Goal: Information Seeking & Learning: Learn about a topic

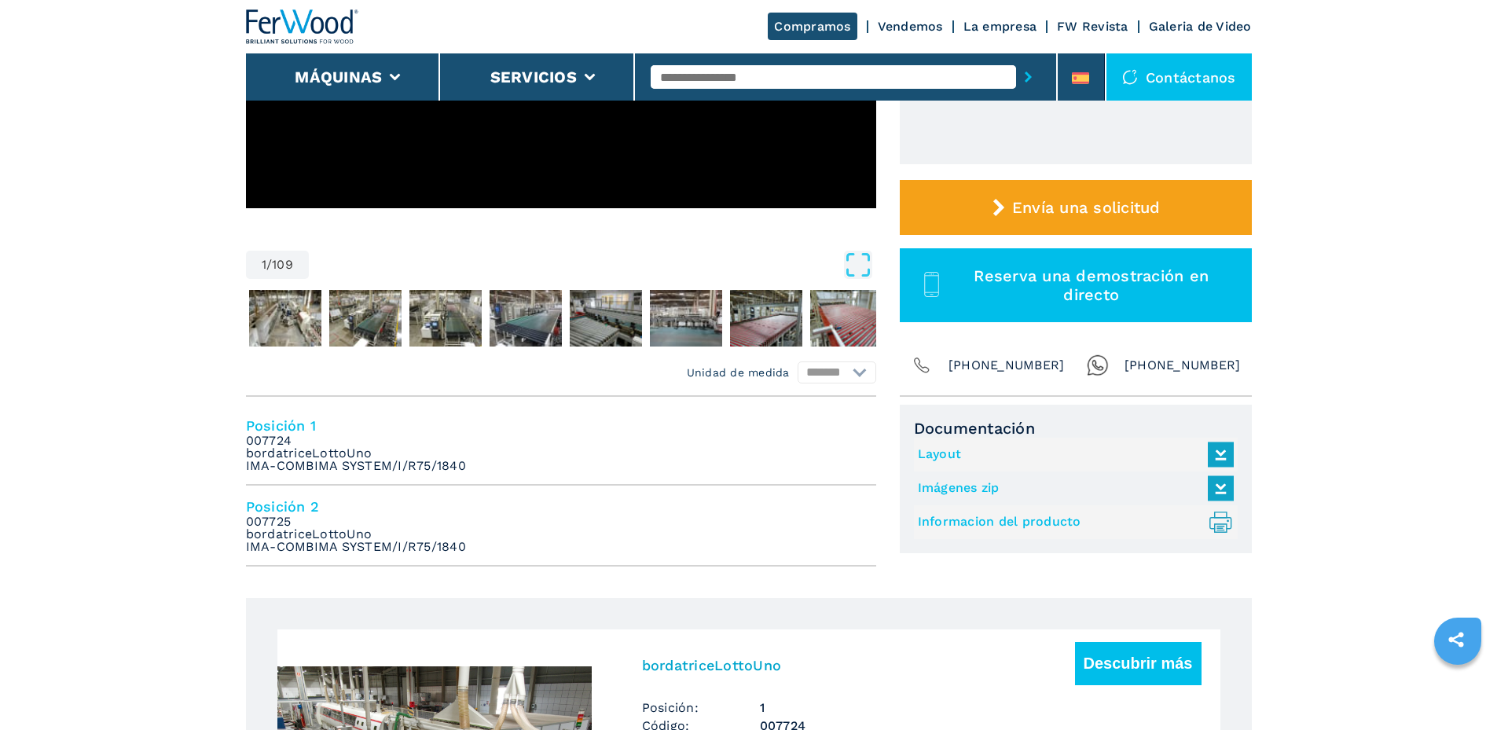
scroll to position [391, 0]
click at [277, 324] on img "Go to Slide 2" at bounding box center [285, 318] width 72 height 57
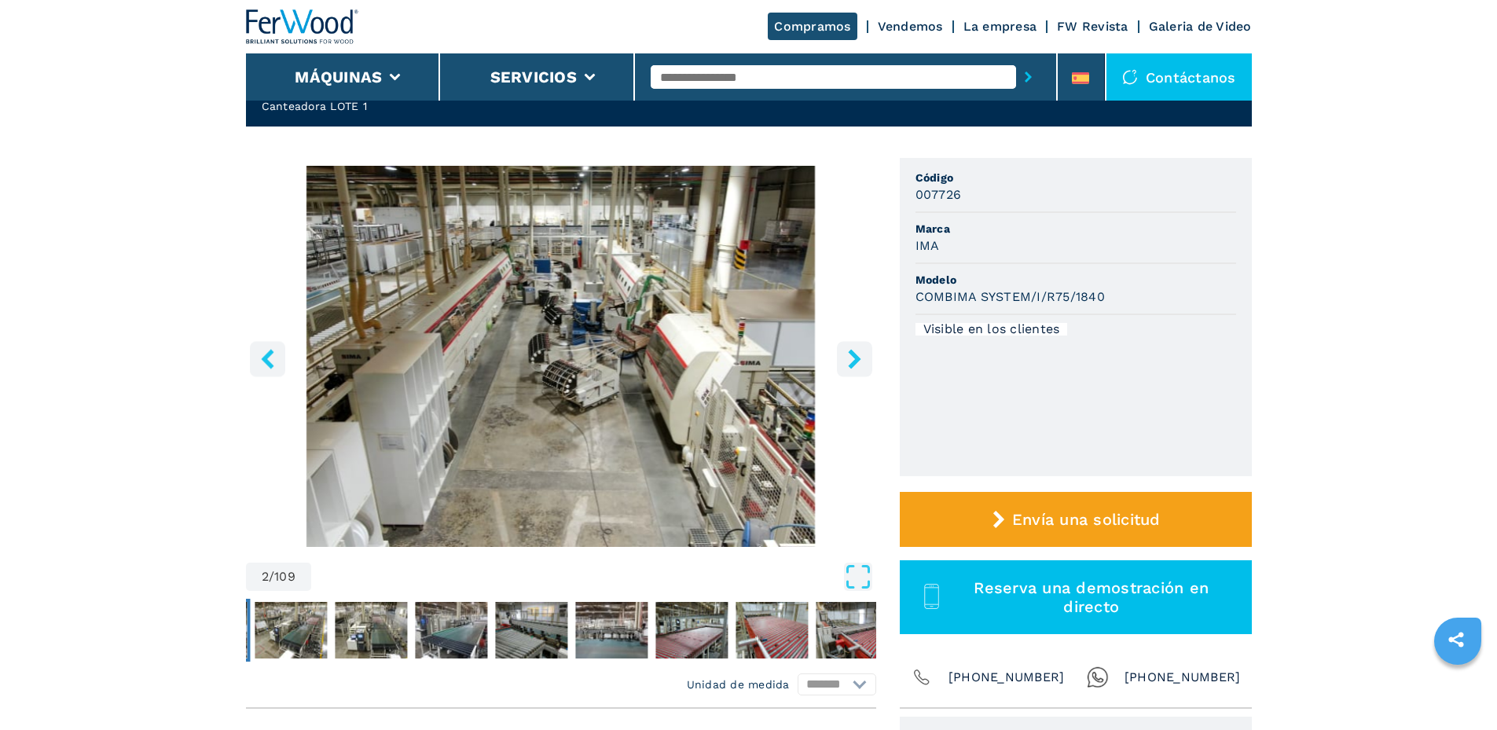
scroll to position [79, 0]
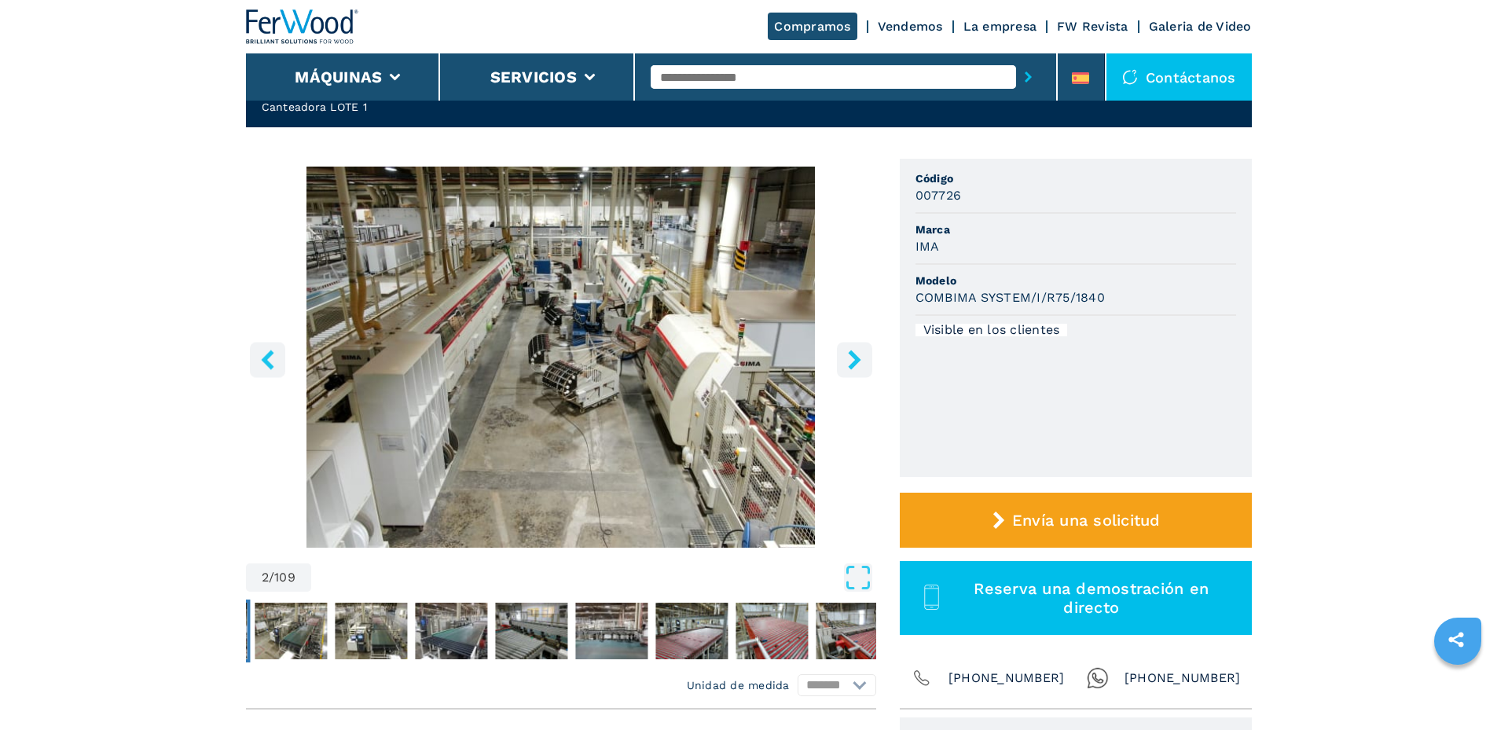
drag, startPoint x: 230, startPoint y: 244, endPoint x: 900, endPoint y: 370, distance: 681.9
click at [859, 358] on icon "right-button" at bounding box center [854, 360] width 20 height 20
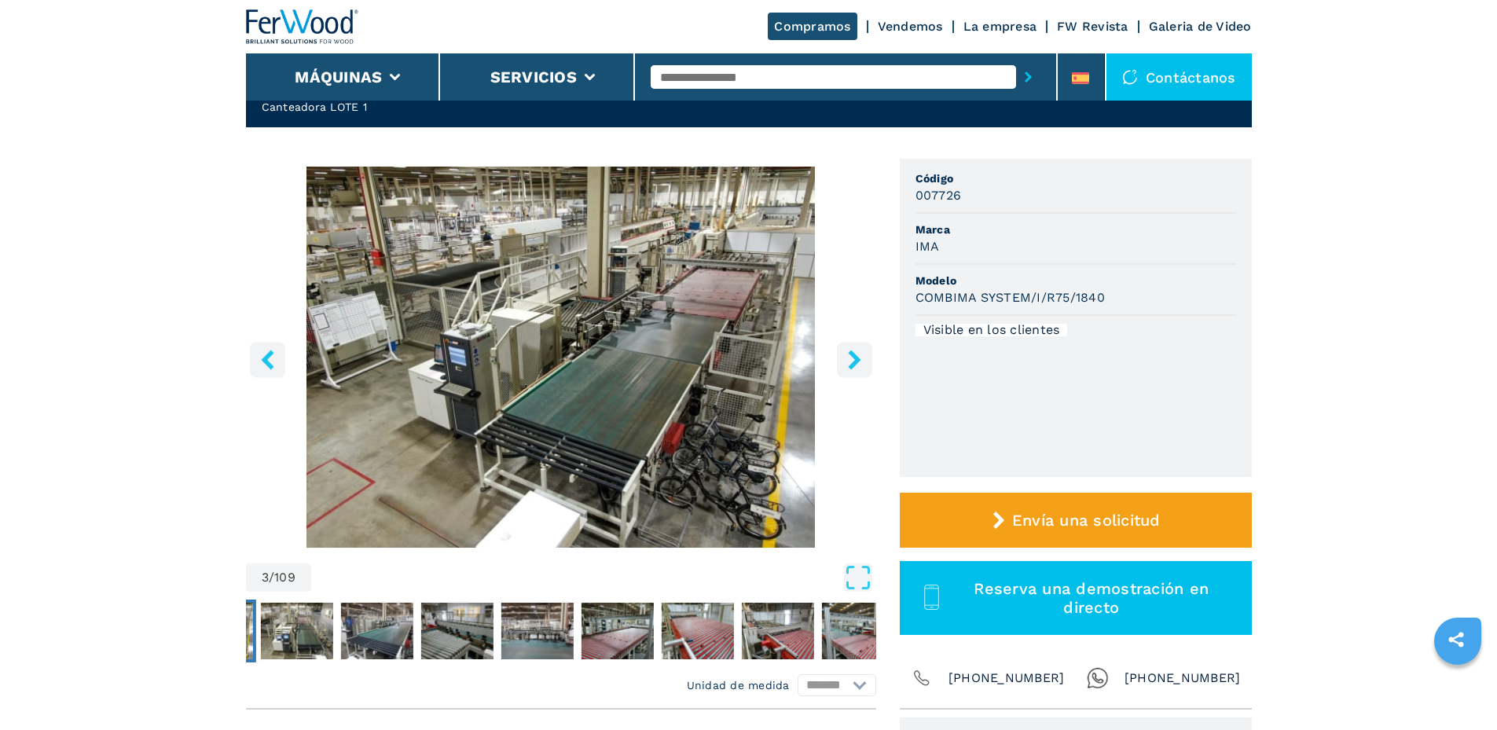
click at [859, 357] on icon "right-button" at bounding box center [854, 360] width 20 height 20
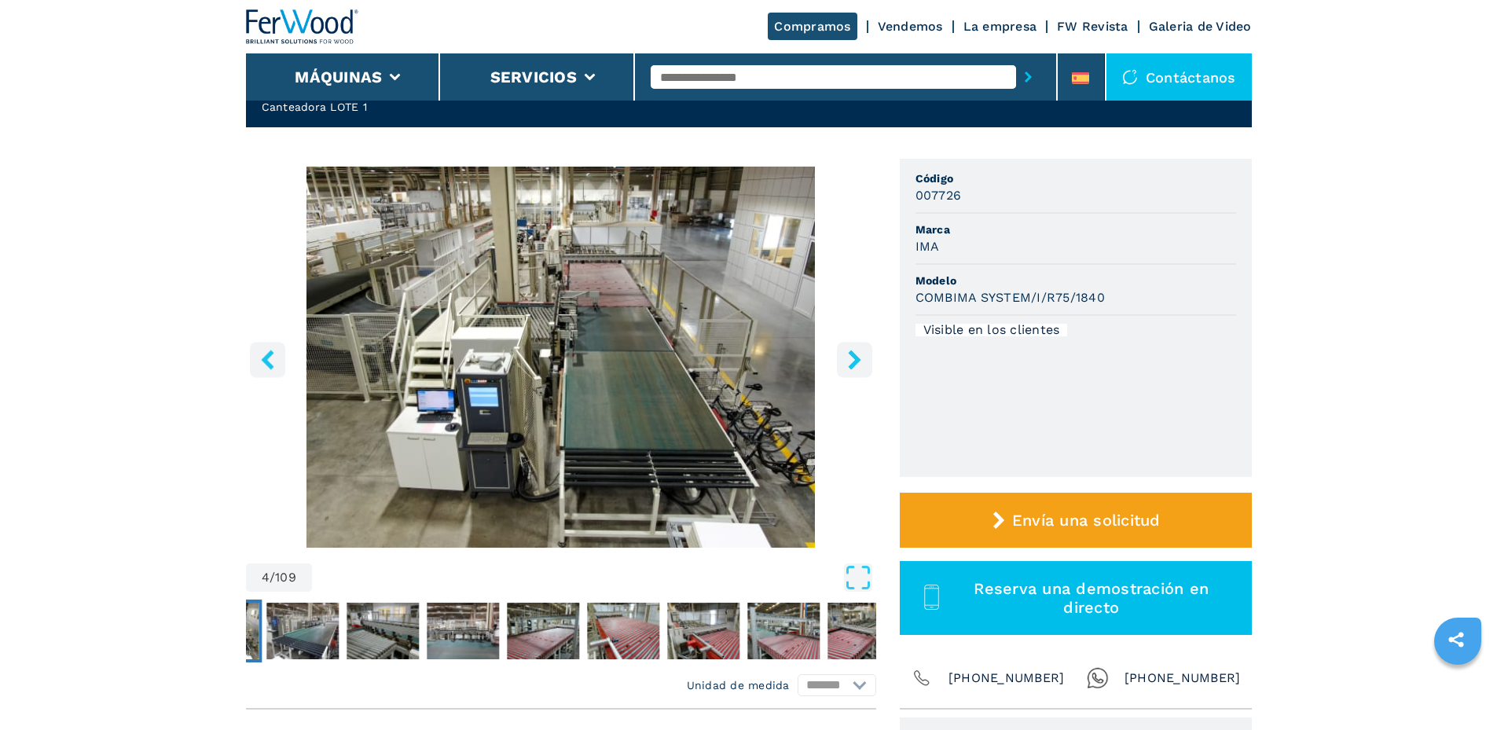
click at [859, 357] on icon "right-button" at bounding box center [854, 360] width 20 height 20
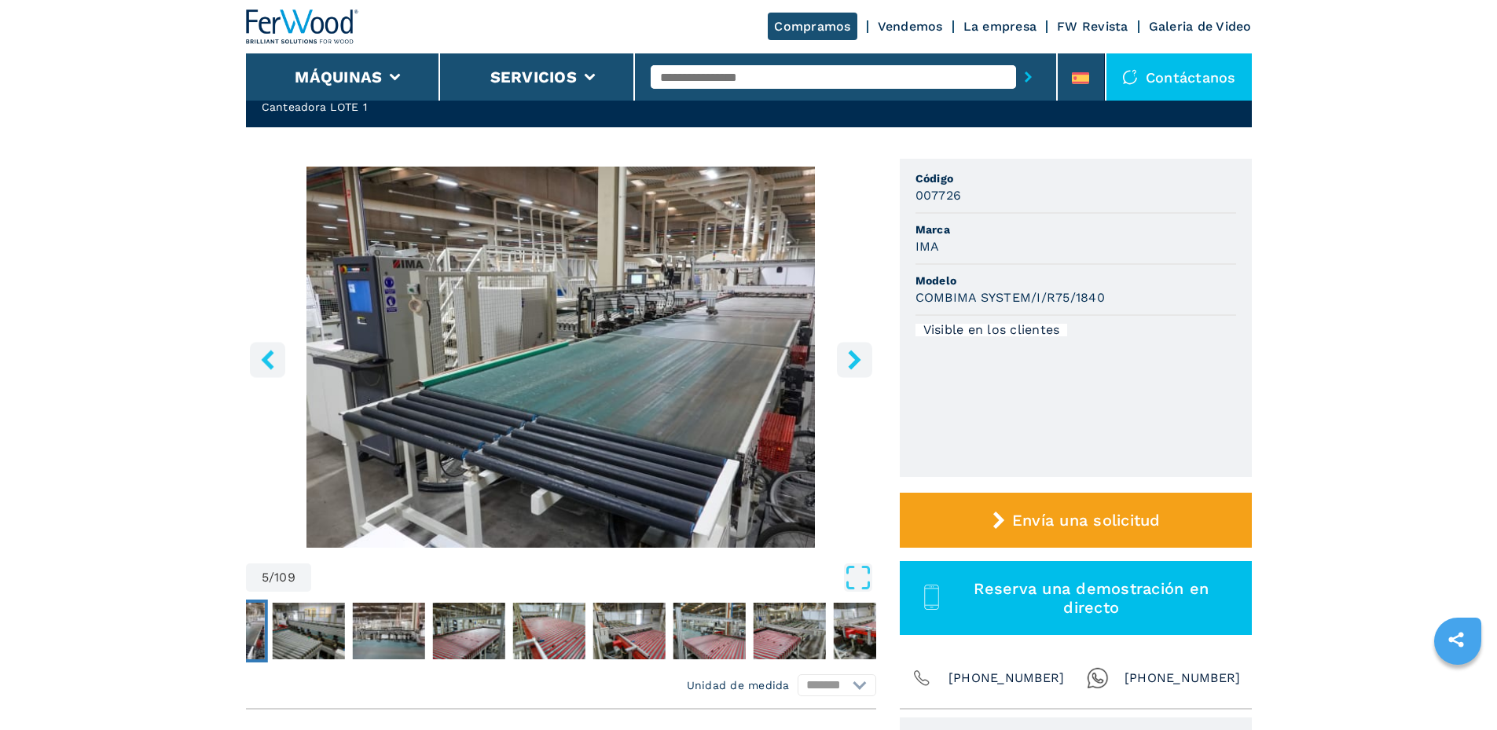
click at [859, 357] on icon "right-button" at bounding box center [854, 360] width 20 height 20
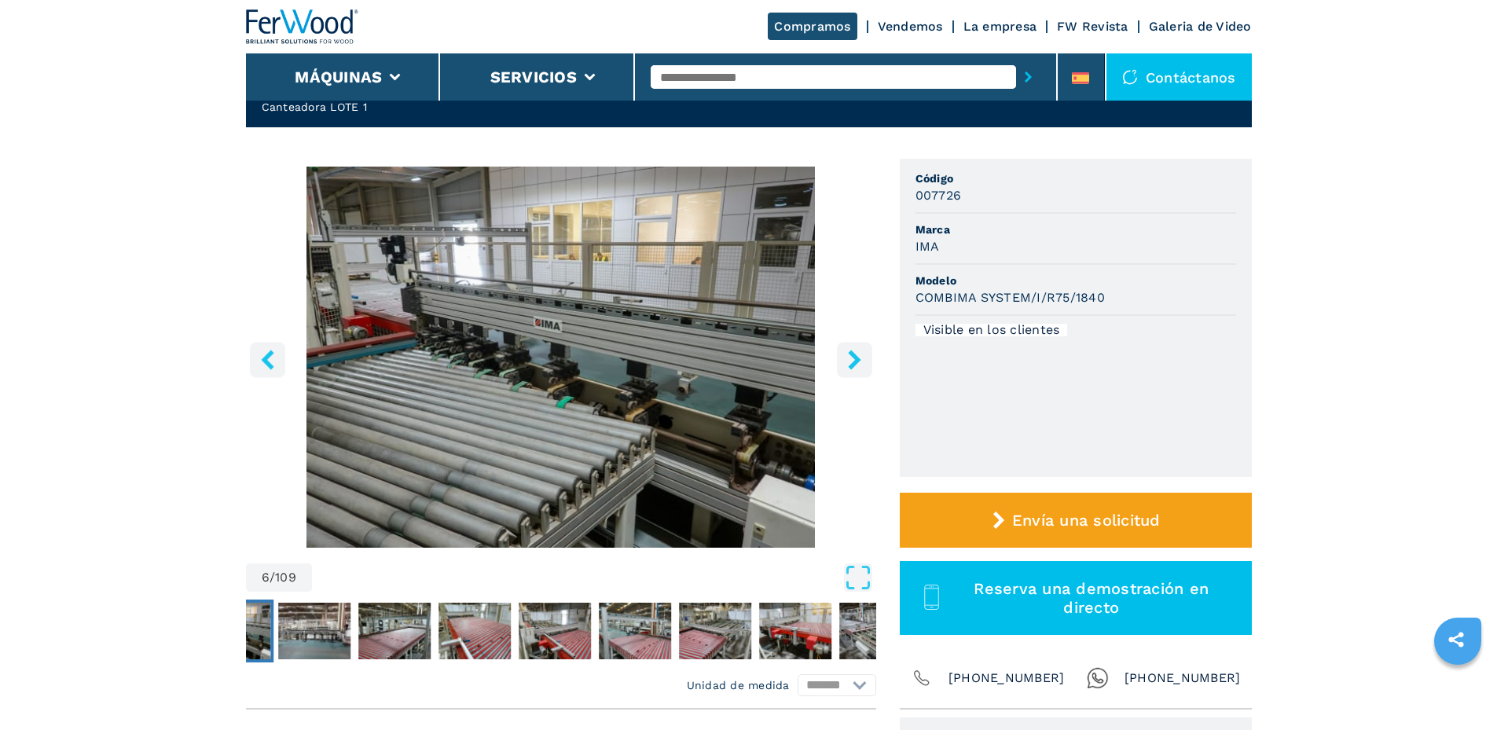
click at [859, 357] on icon "right-button" at bounding box center [854, 360] width 20 height 20
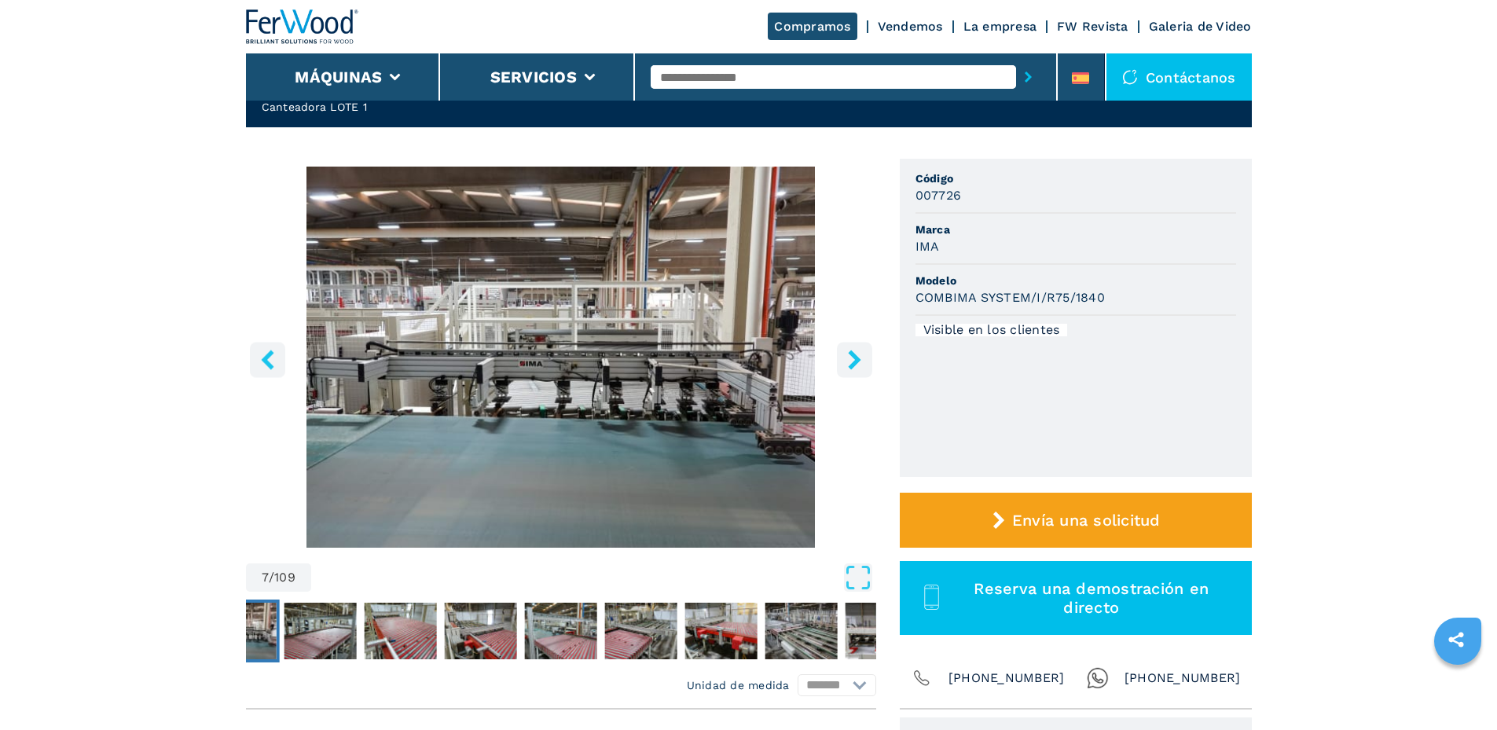
click at [859, 356] on icon "right-button" at bounding box center [854, 360] width 20 height 20
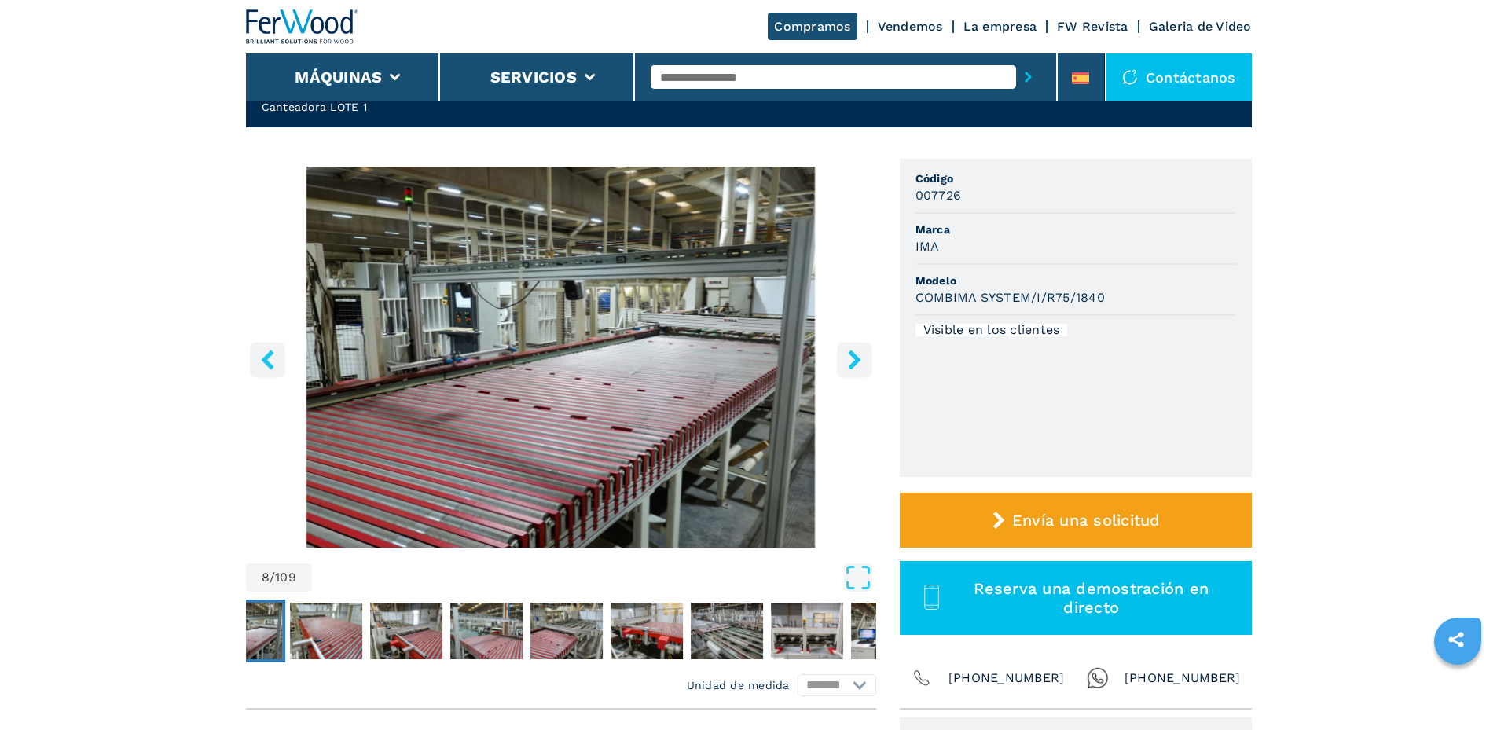
click at [859, 354] on icon "right-button" at bounding box center [854, 360] width 20 height 20
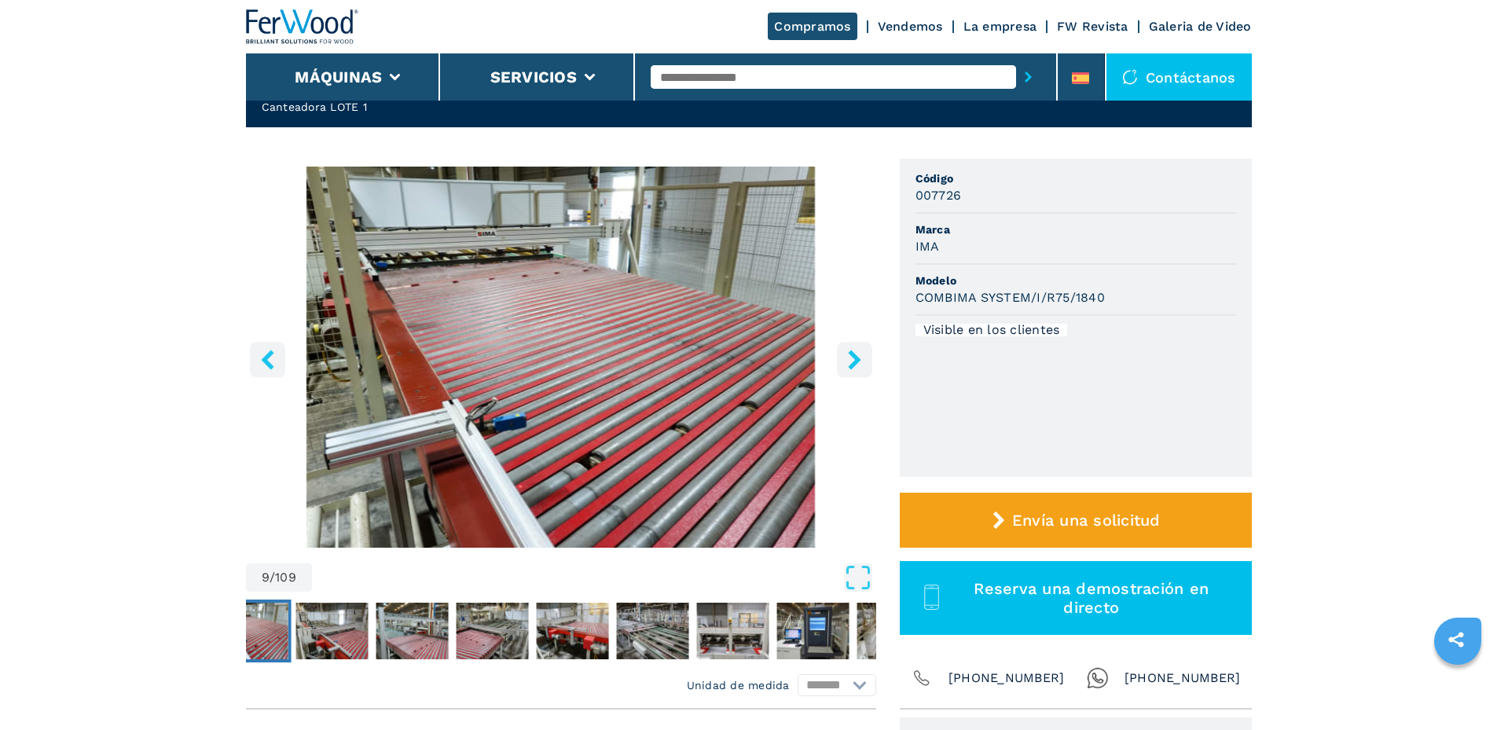
click at [859, 354] on icon "right-button" at bounding box center [854, 360] width 20 height 20
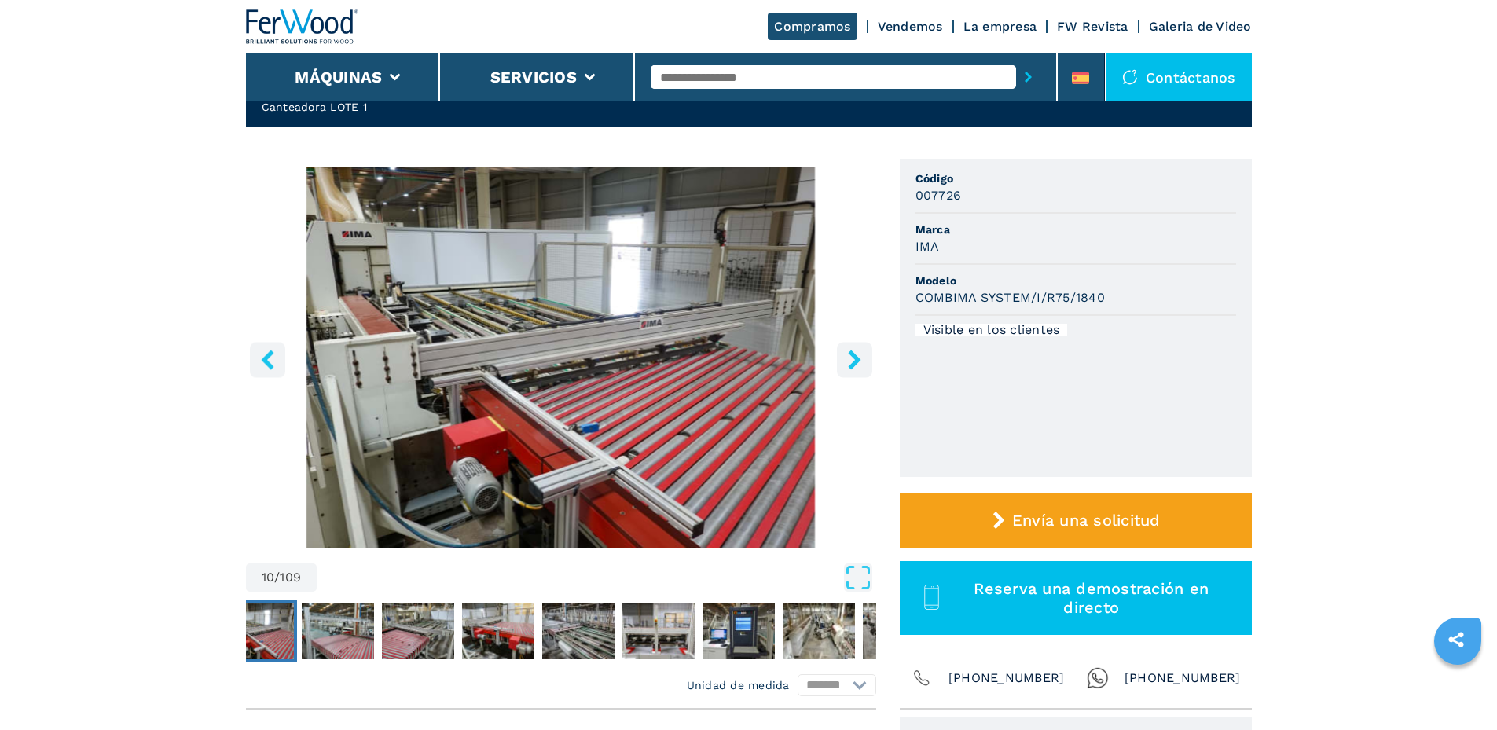
click at [859, 354] on icon "right-button" at bounding box center [854, 360] width 20 height 20
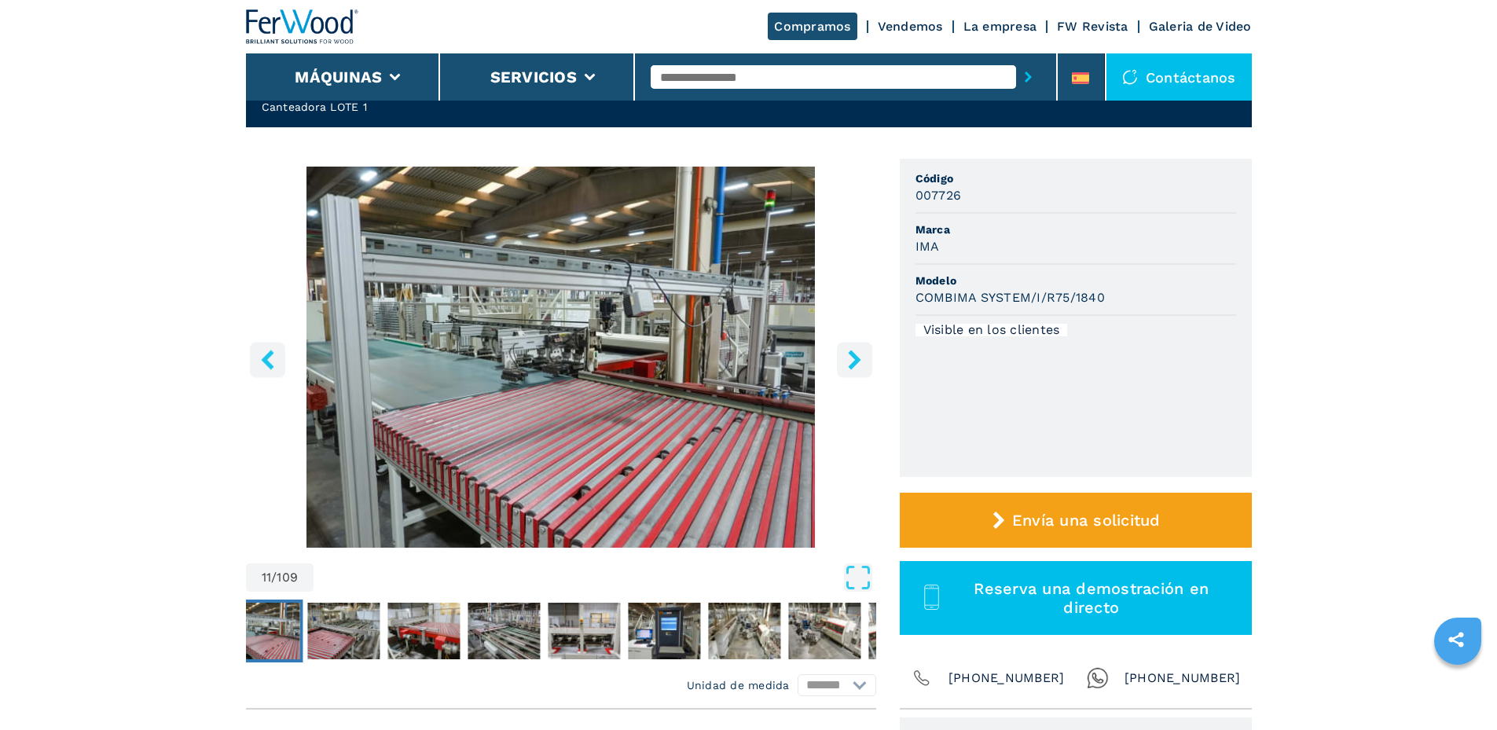
click at [859, 354] on icon "right-button" at bounding box center [854, 360] width 20 height 20
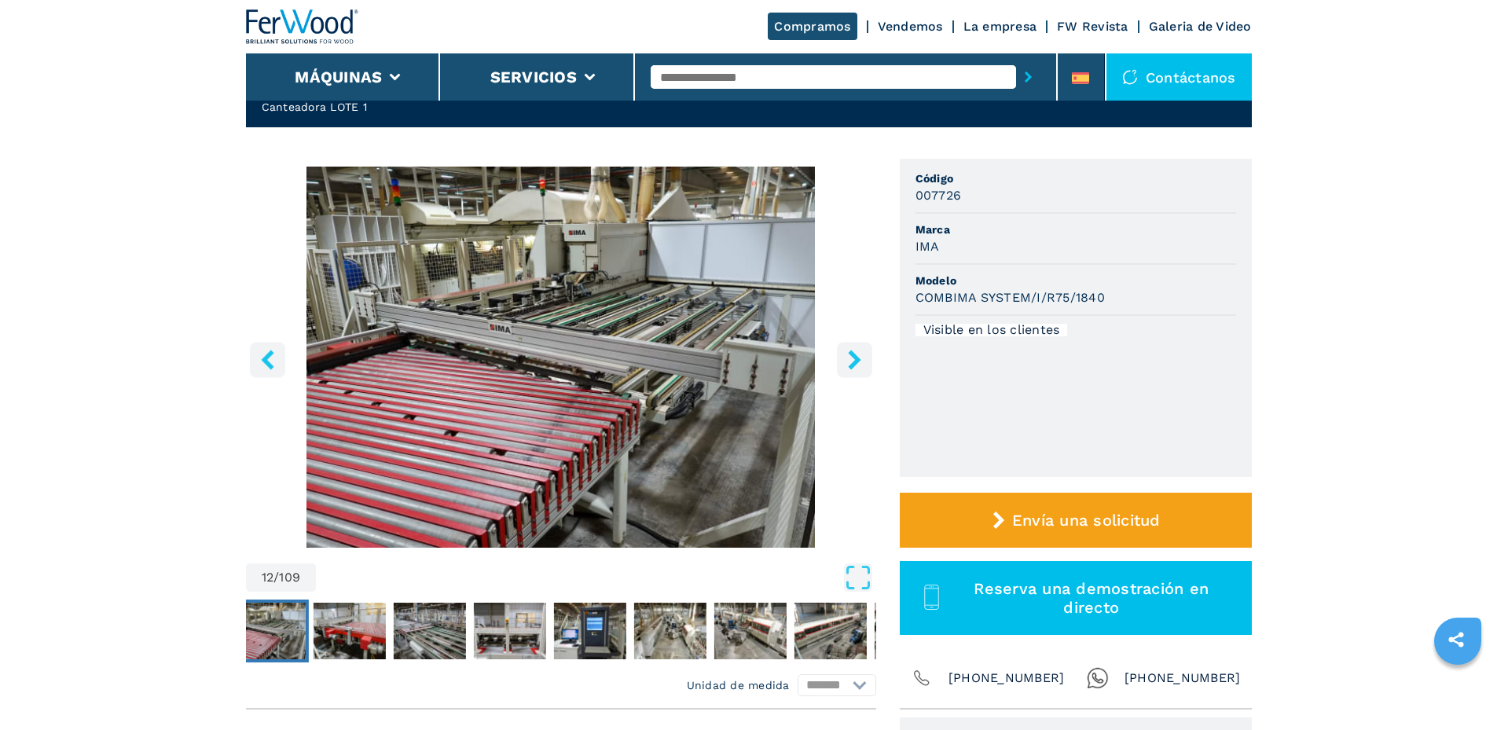
click at [859, 352] on icon "right-button" at bounding box center [854, 360] width 20 height 20
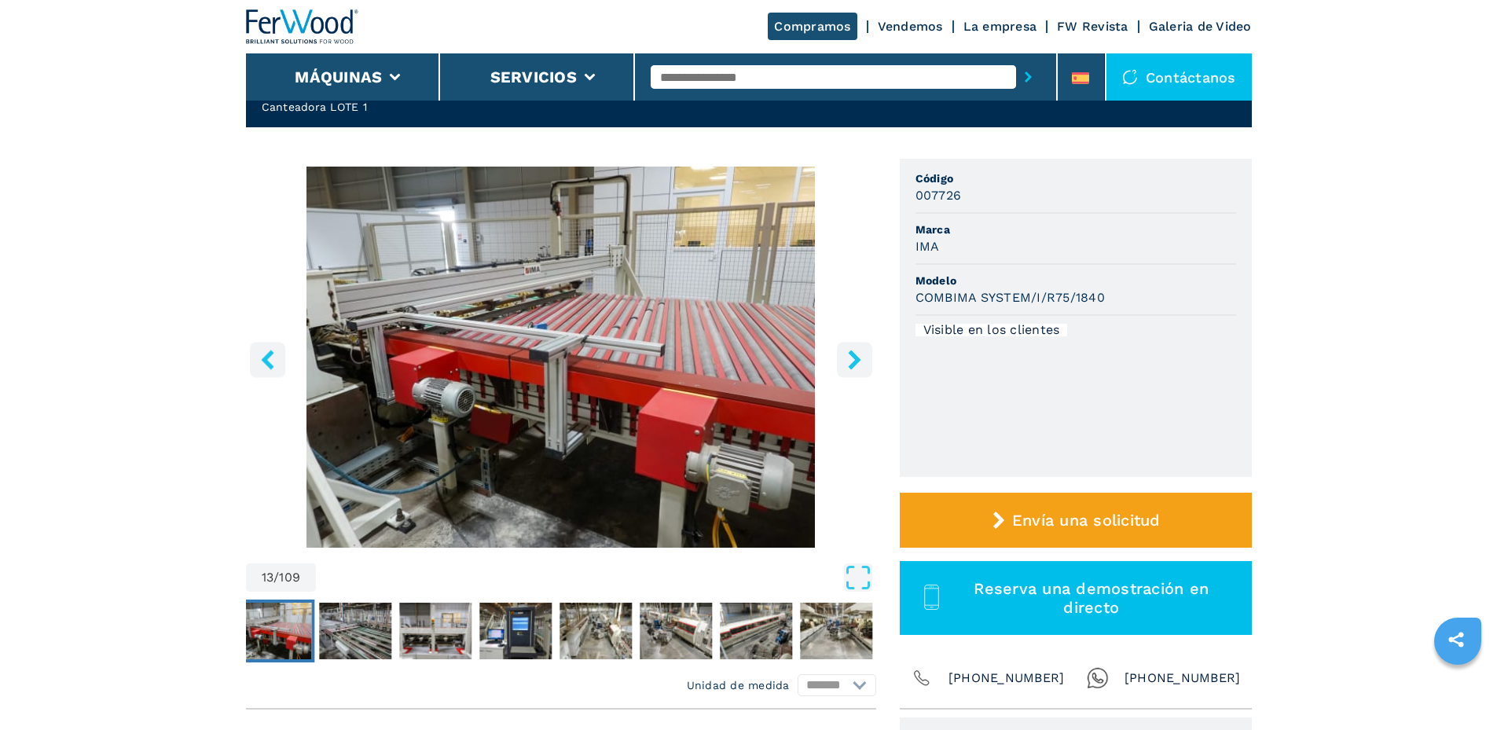
click at [859, 351] on icon "right-button" at bounding box center [854, 360] width 20 height 20
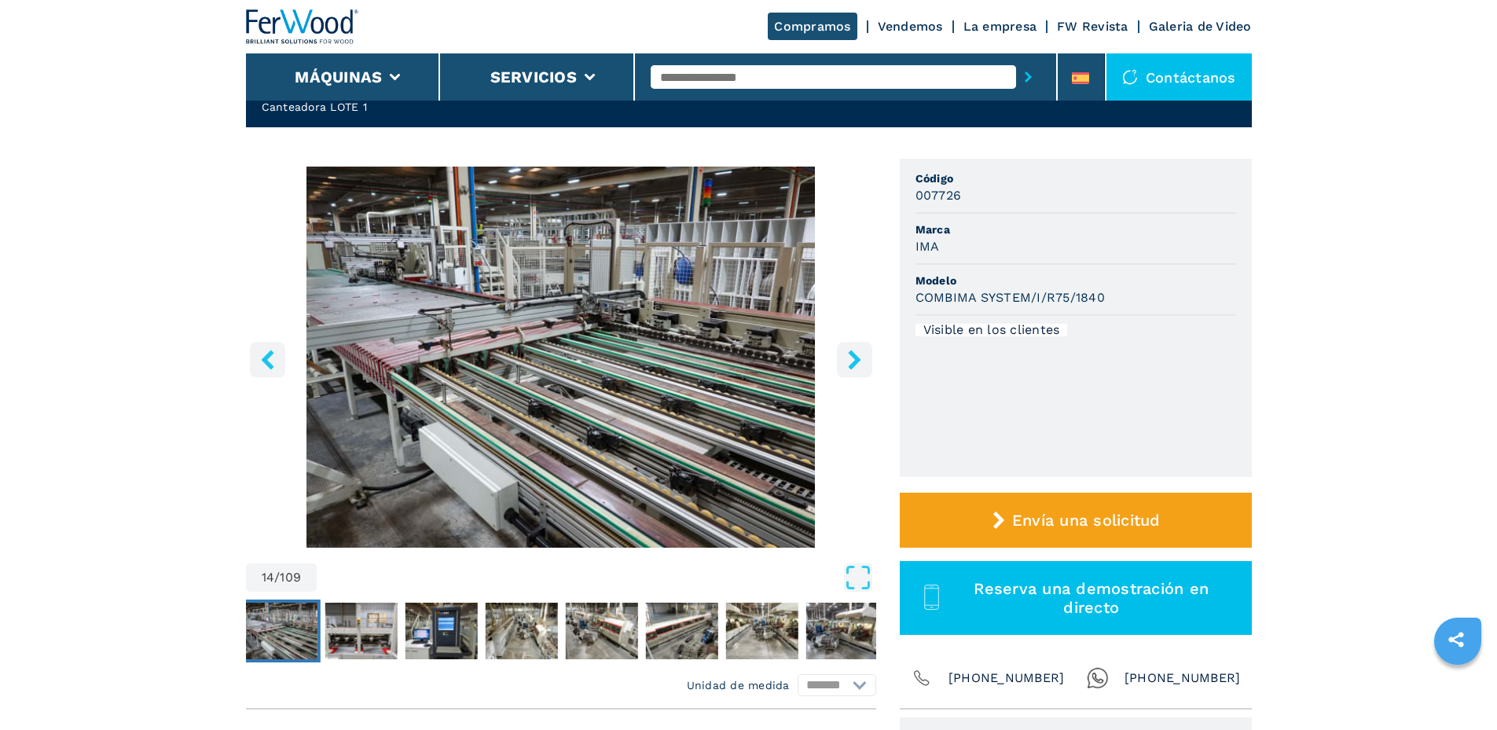
click at [859, 351] on icon "right-button" at bounding box center [854, 360] width 20 height 20
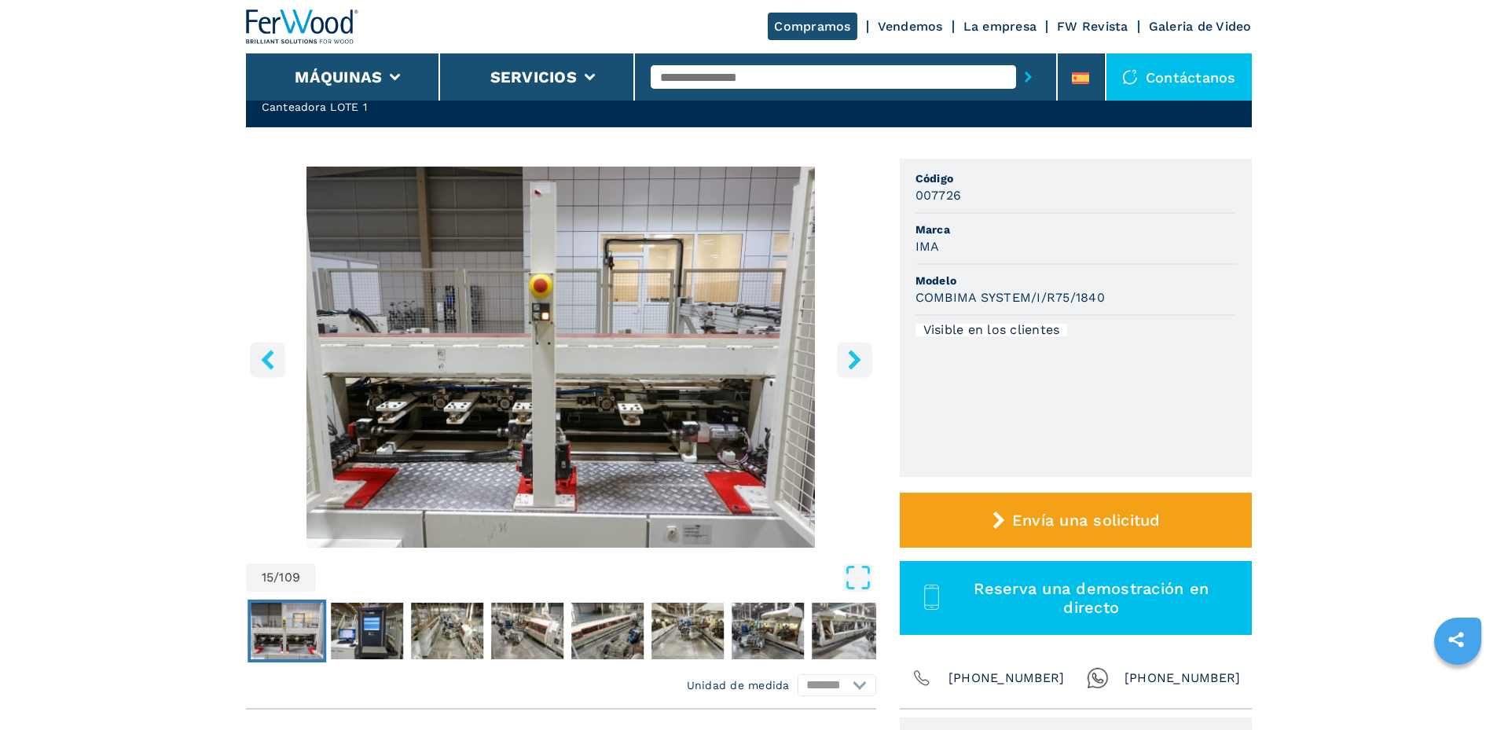
click at [859, 351] on icon "right-button" at bounding box center [854, 360] width 20 height 20
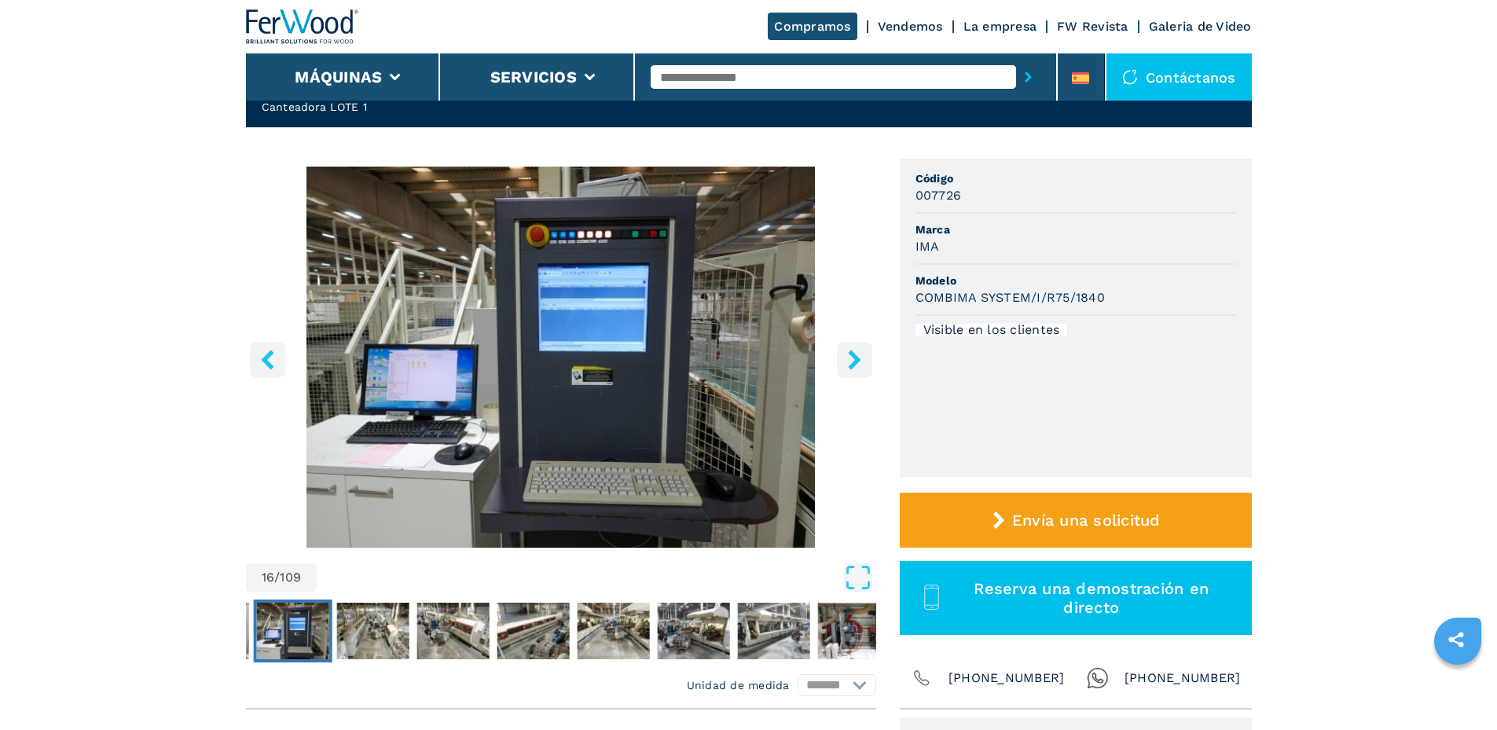
click at [859, 351] on icon "right-button" at bounding box center [854, 360] width 20 height 20
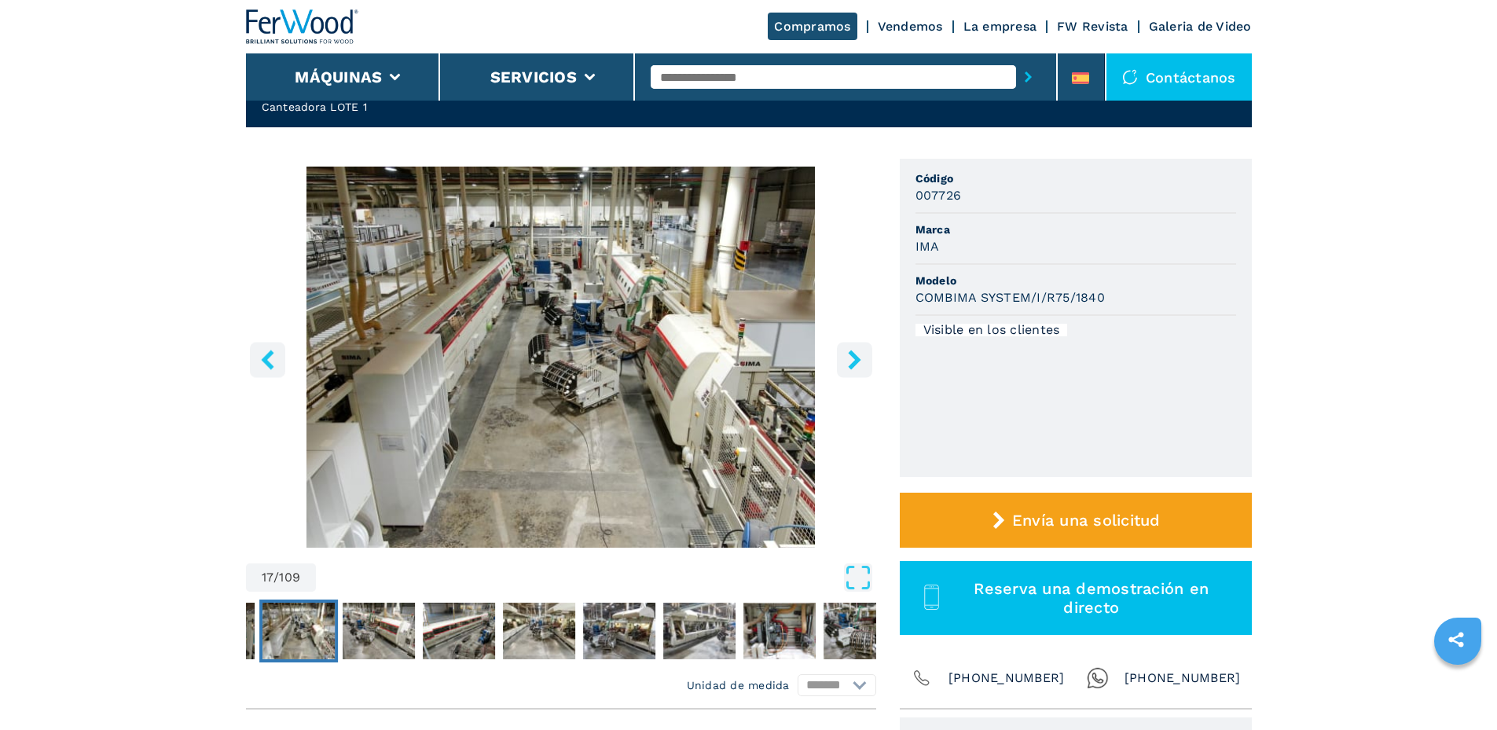
click at [859, 351] on icon "right-button" at bounding box center [854, 360] width 20 height 20
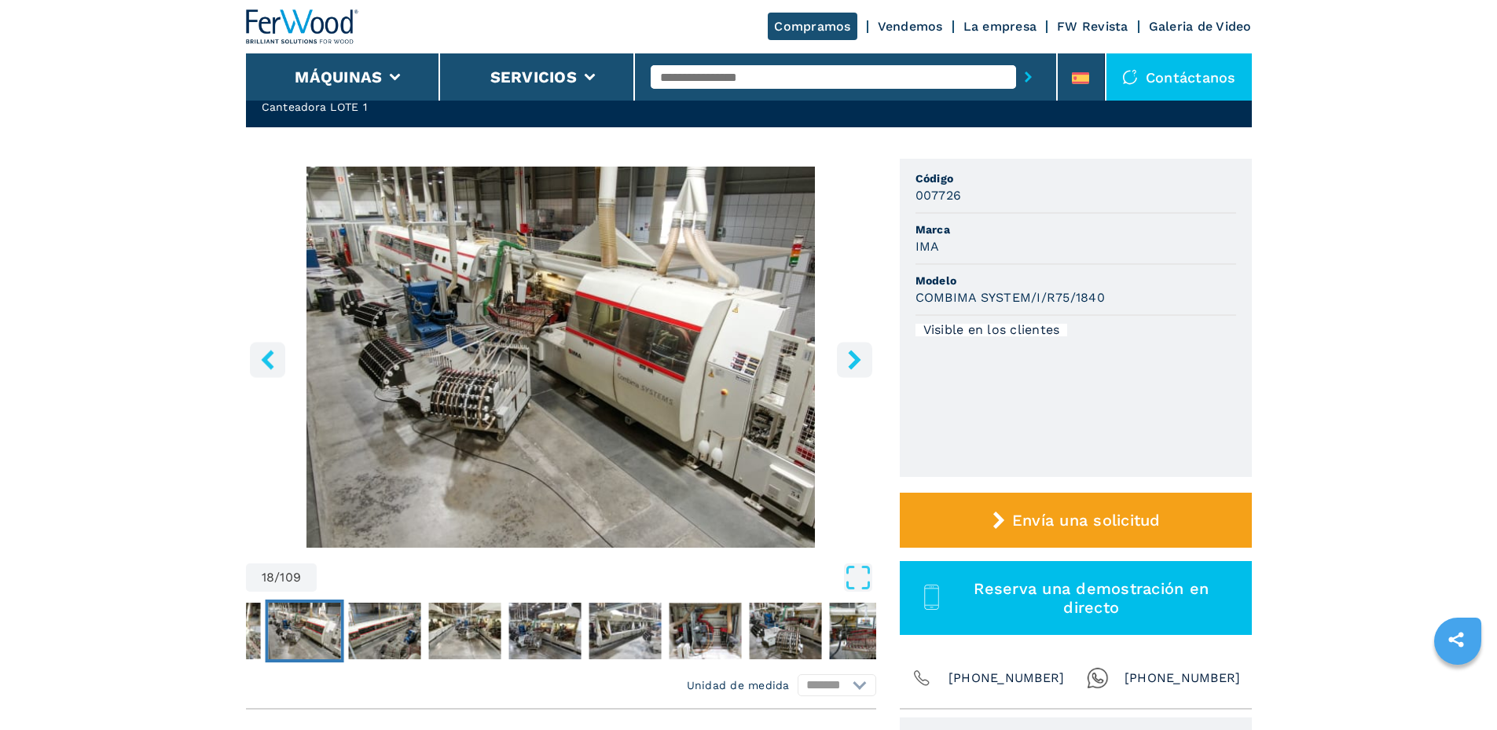
click at [859, 351] on icon "right-button" at bounding box center [854, 360] width 20 height 20
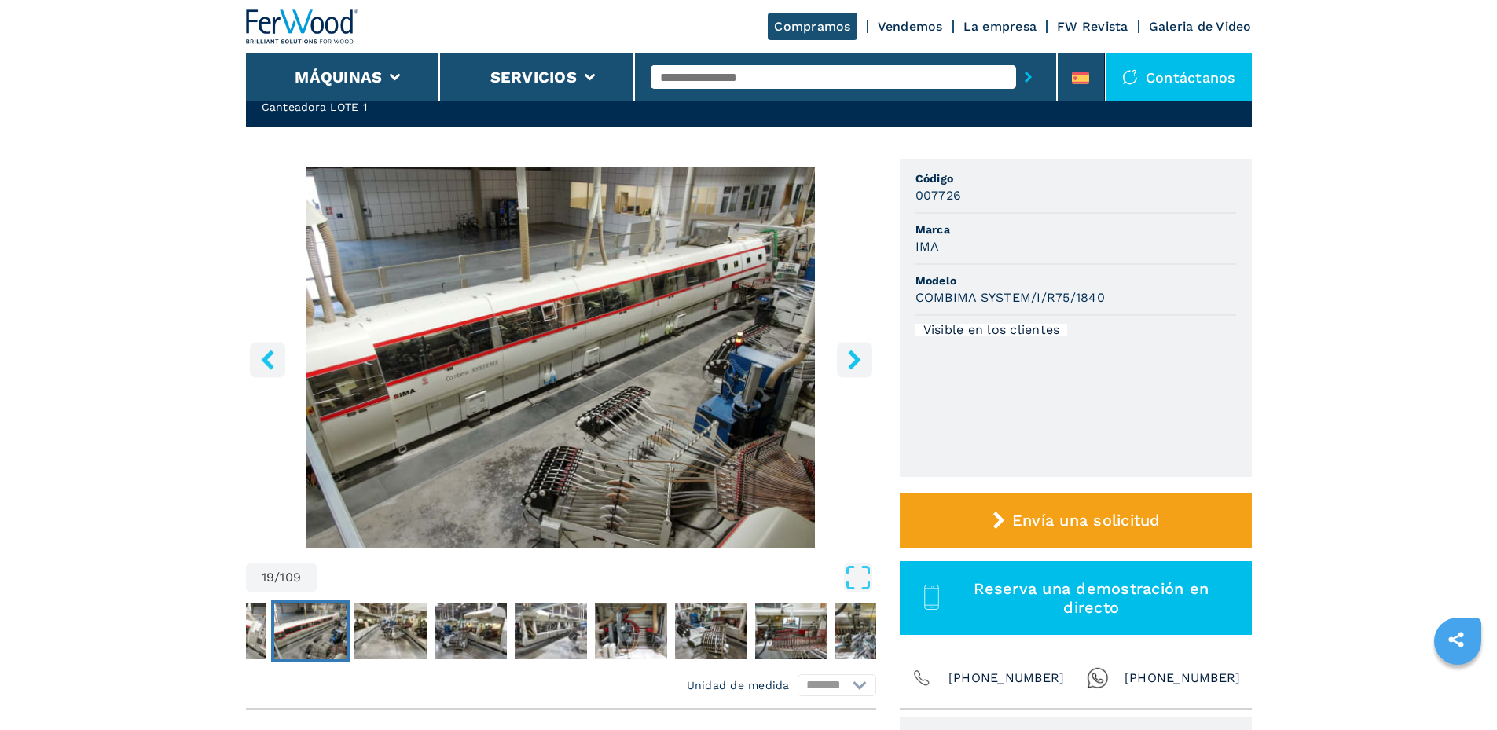
click at [859, 351] on icon "right-button" at bounding box center [854, 360] width 20 height 20
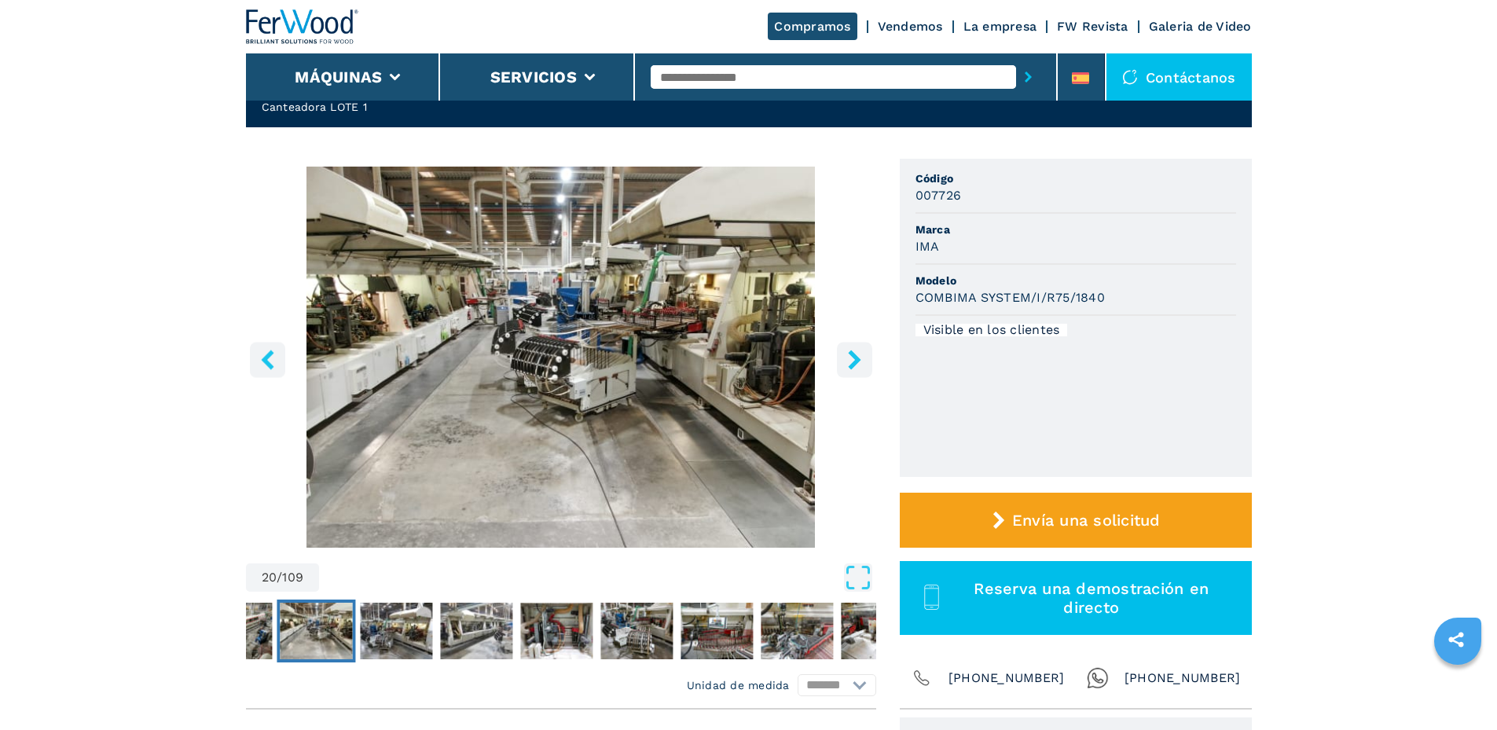
click at [859, 351] on icon "right-button" at bounding box center [854, 360] width 20 height 20
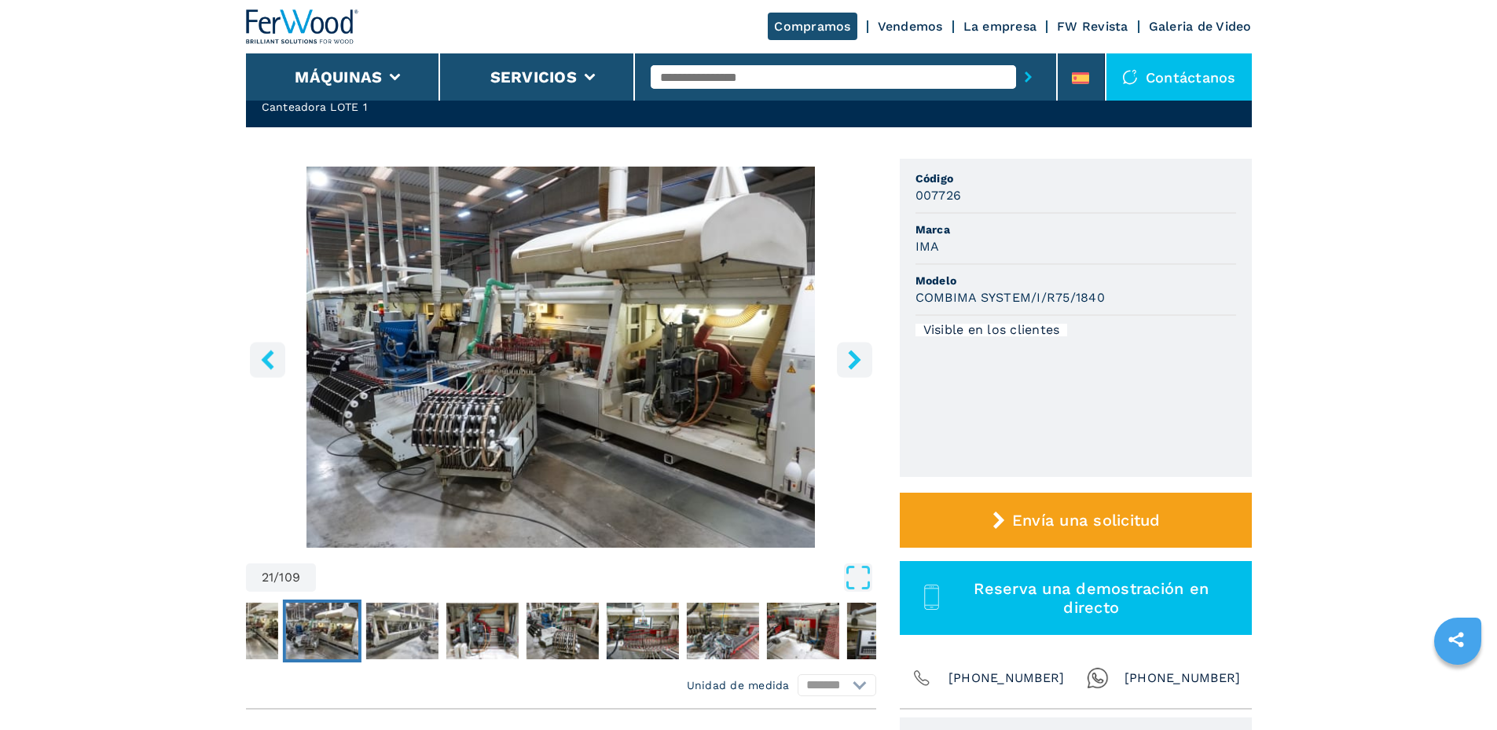
click at [859, 351] on icon "right-button" at bounding box center [854, 360] width 20 height 20
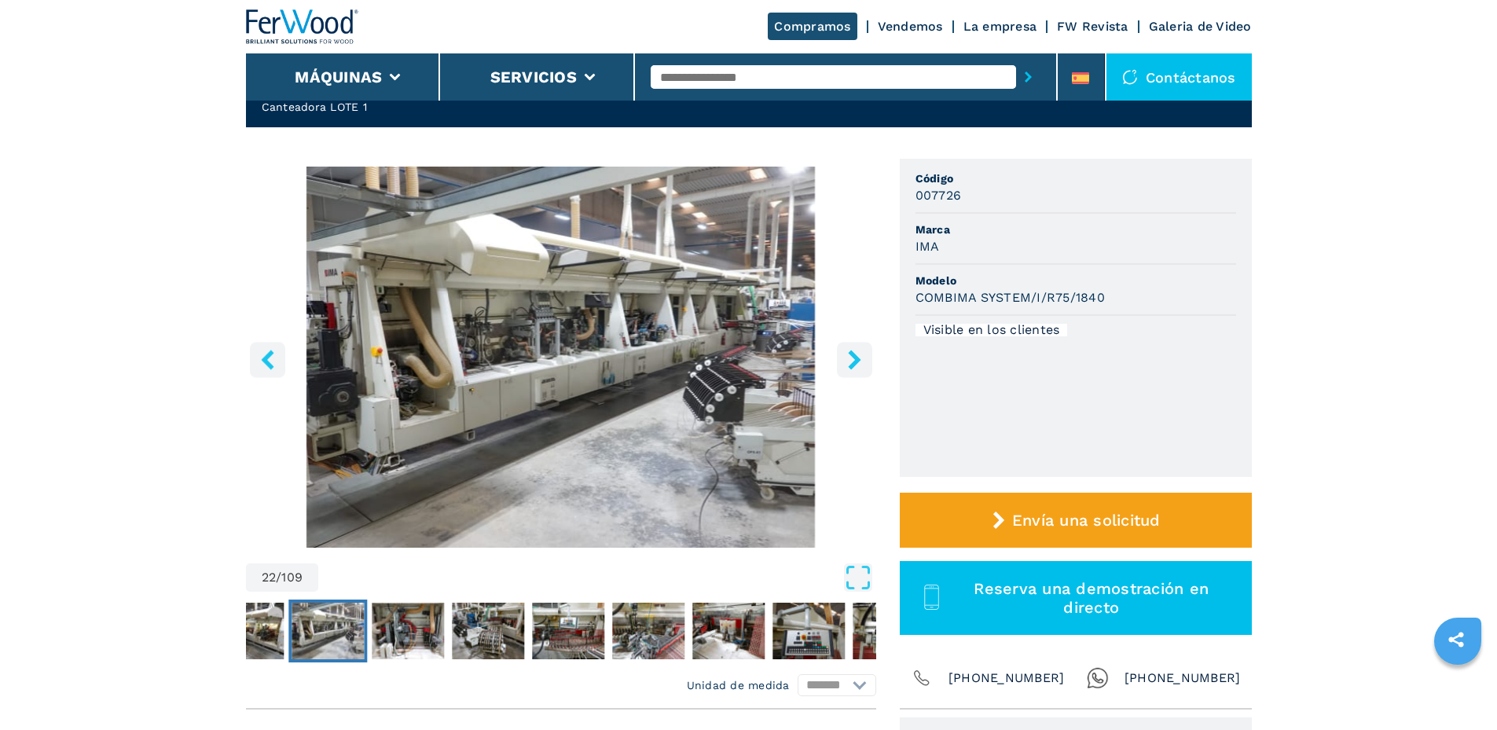
click at [859, 351] on icon "right-button" at bounding box center [854, 360] width 20 height 20
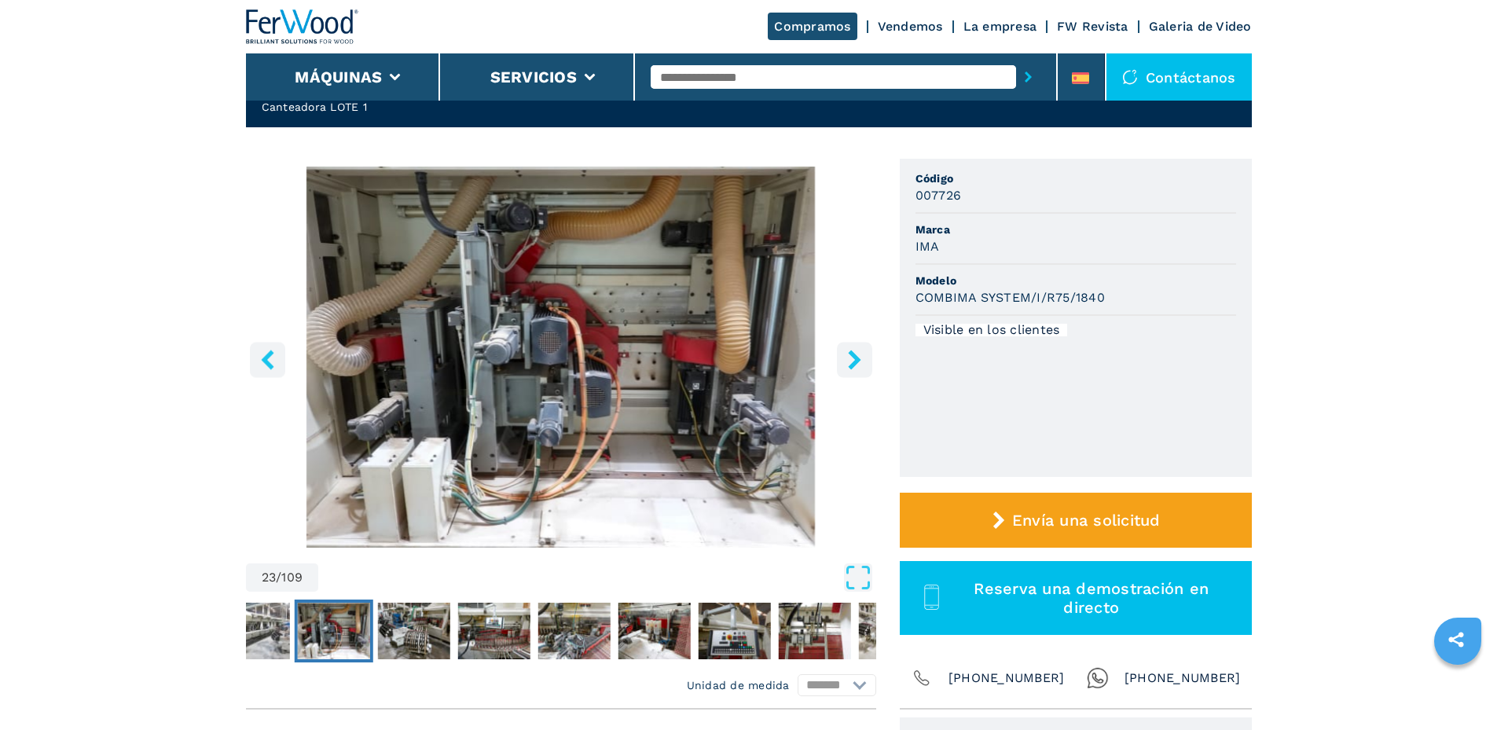
click at [859, 351] on icon "right-button" at bounding box center [854, 360] width 20 height 20
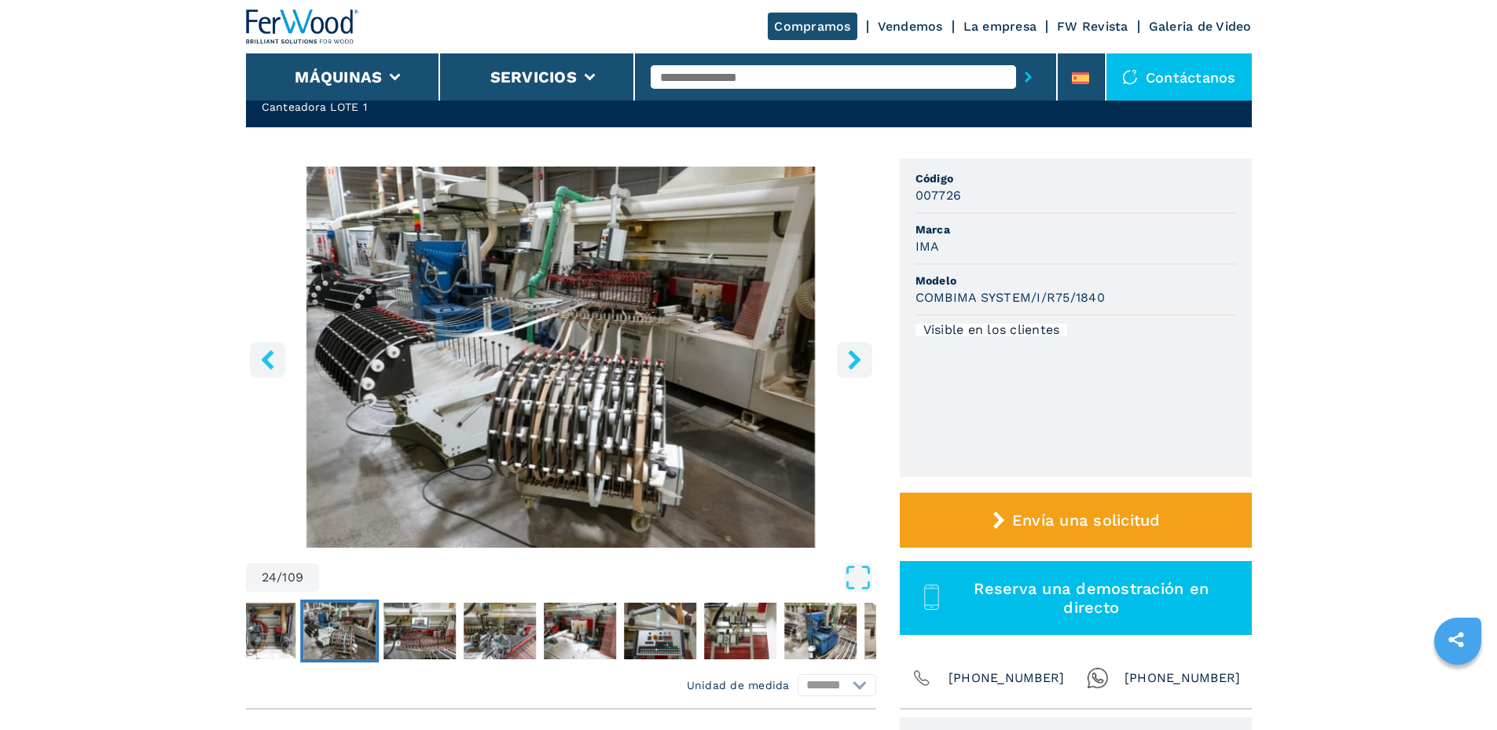
click at [859, 350] on icon "right-button" at bounding box center [854, 360] width 20 height 20
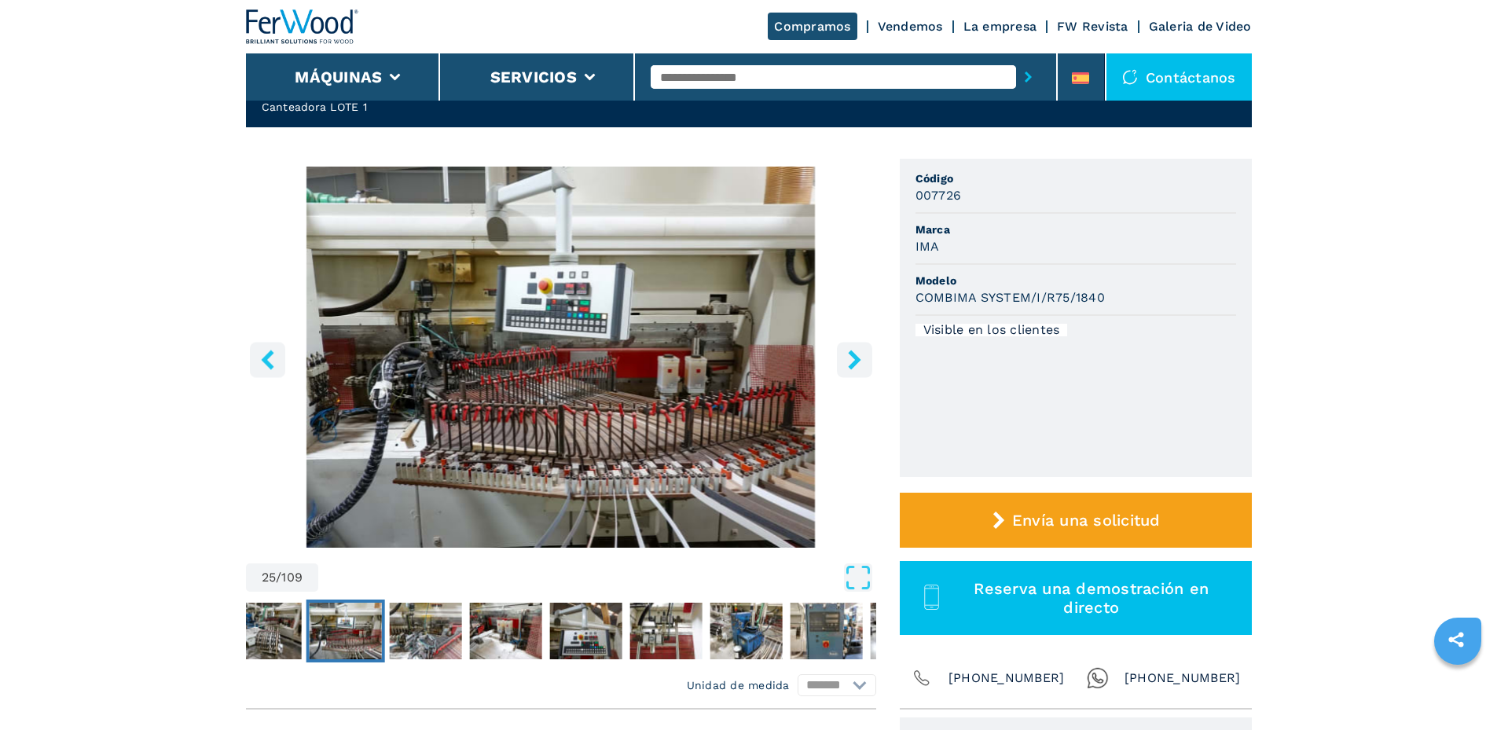
click at [859, 350] on icon "right-button" at bounding box center [854, 360] width 20 height 20
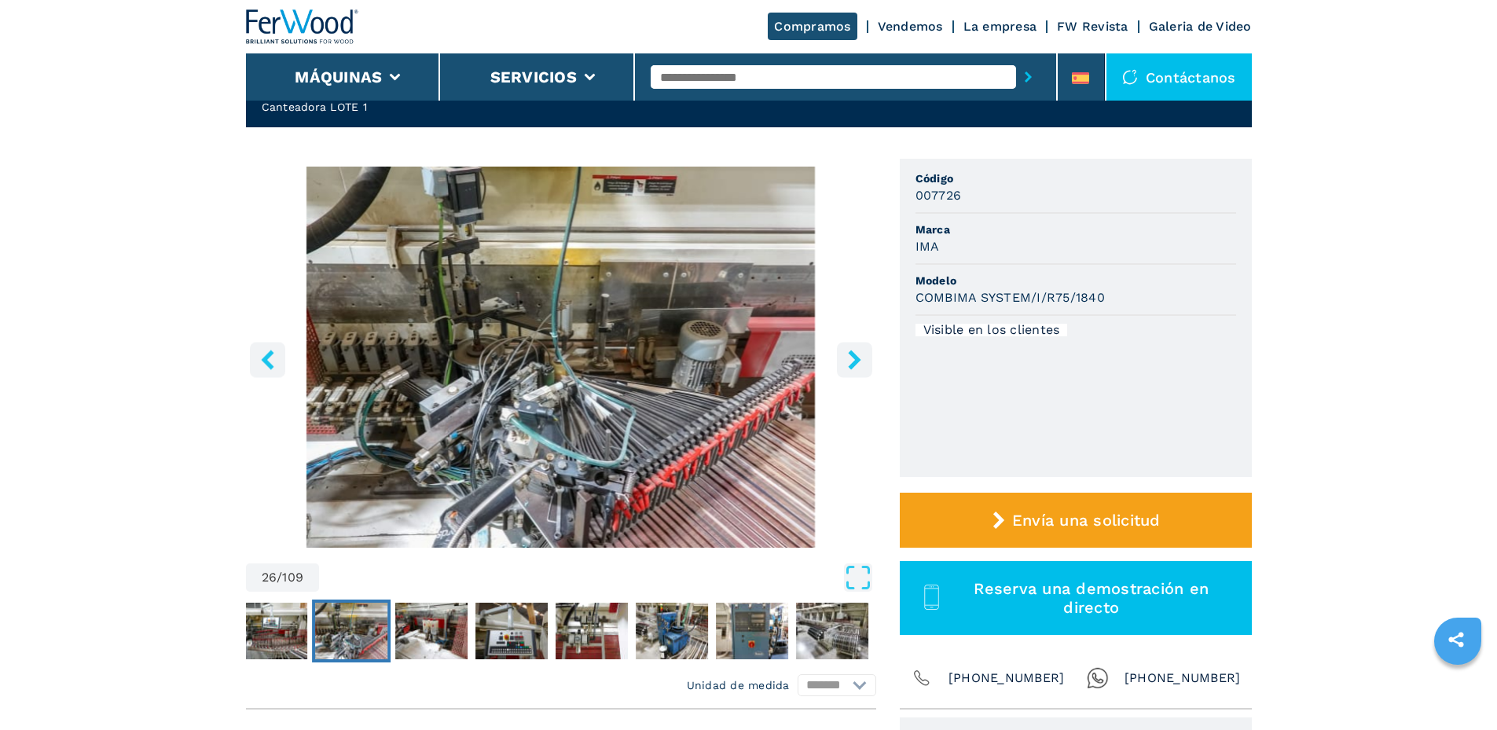
click at [859, 350] on icon "right-button" at bounding box center [854, 360] width 20 height 20
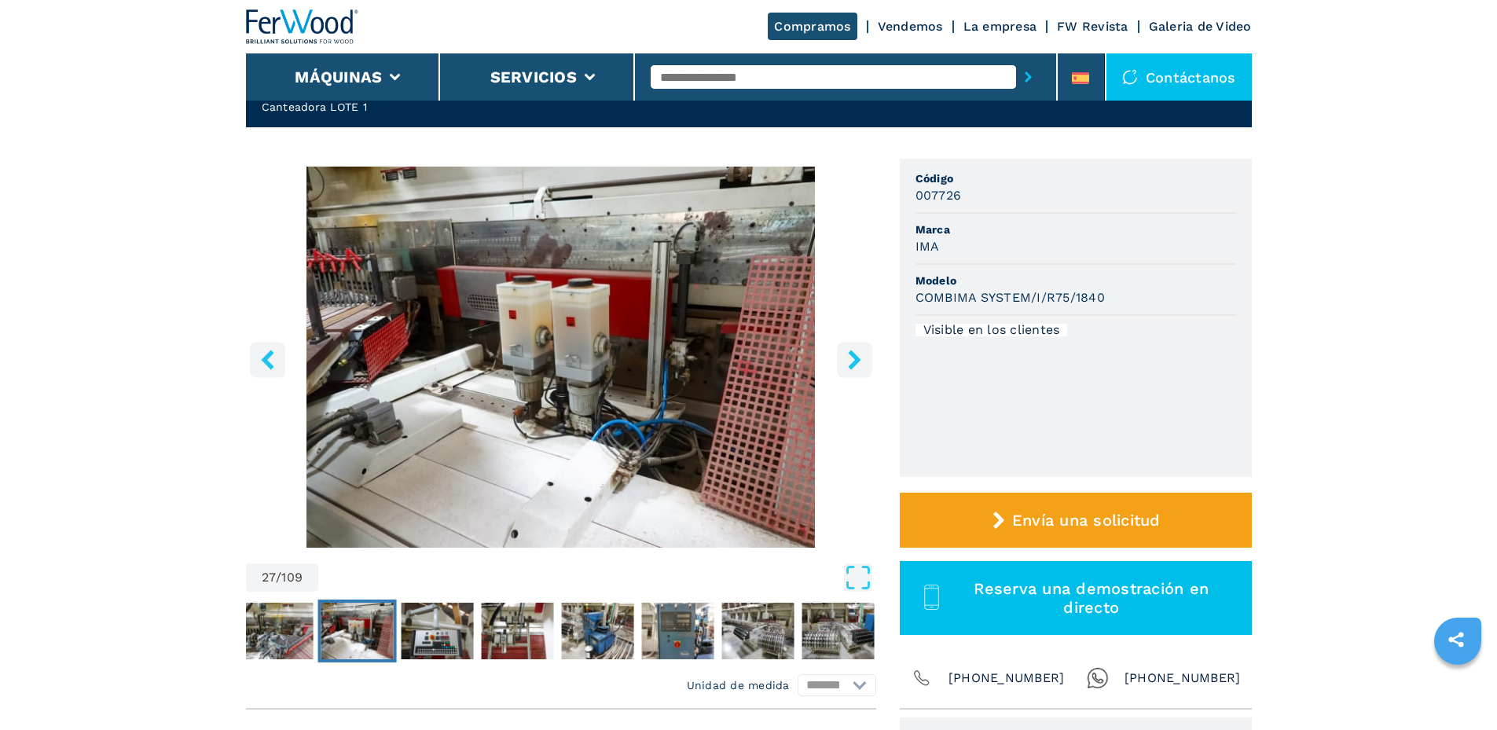
click at [859, 350] on icon "right-button" at bounding box center [854, 360] width 20 height 20
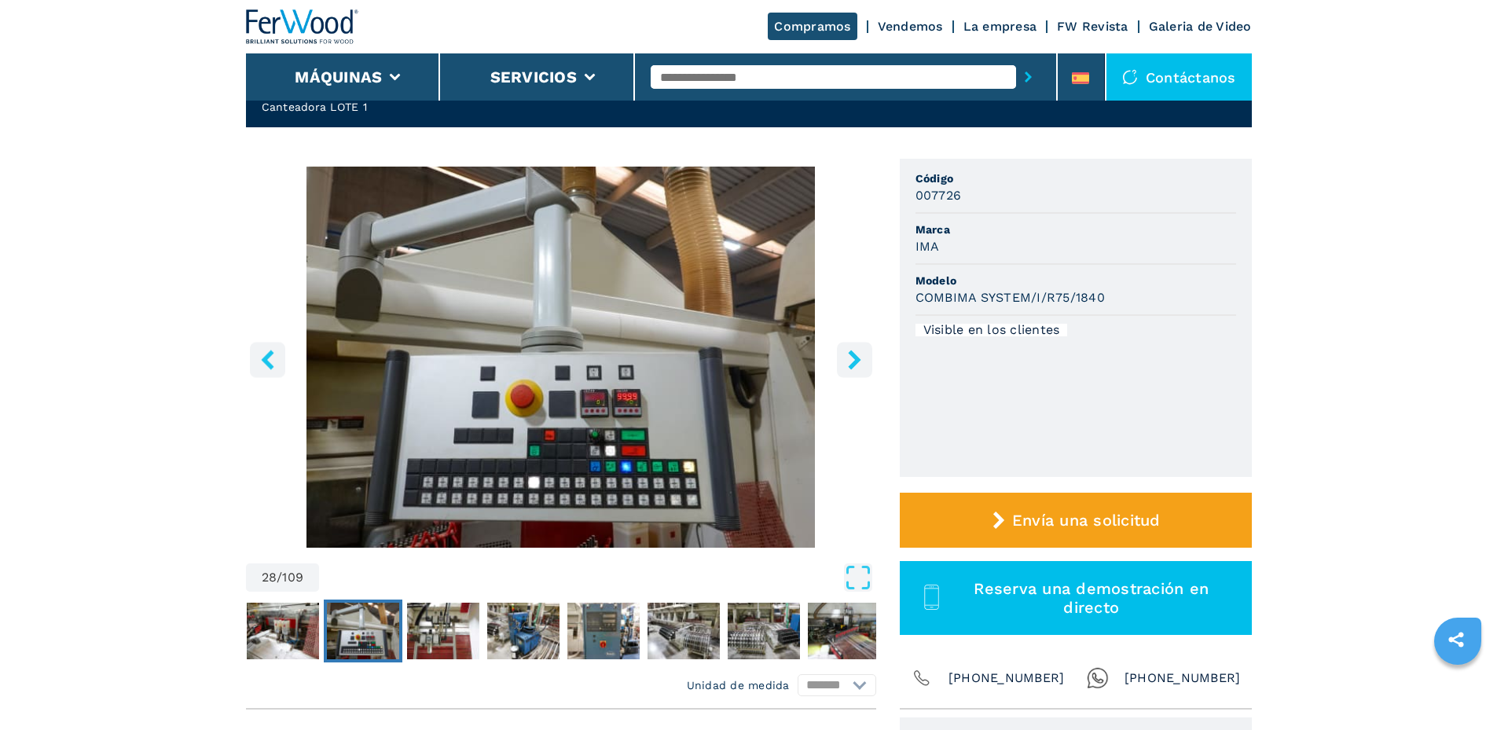
click at [859, 350] on icon "right-button" at bounding box center [854, 360] width 20 height 20
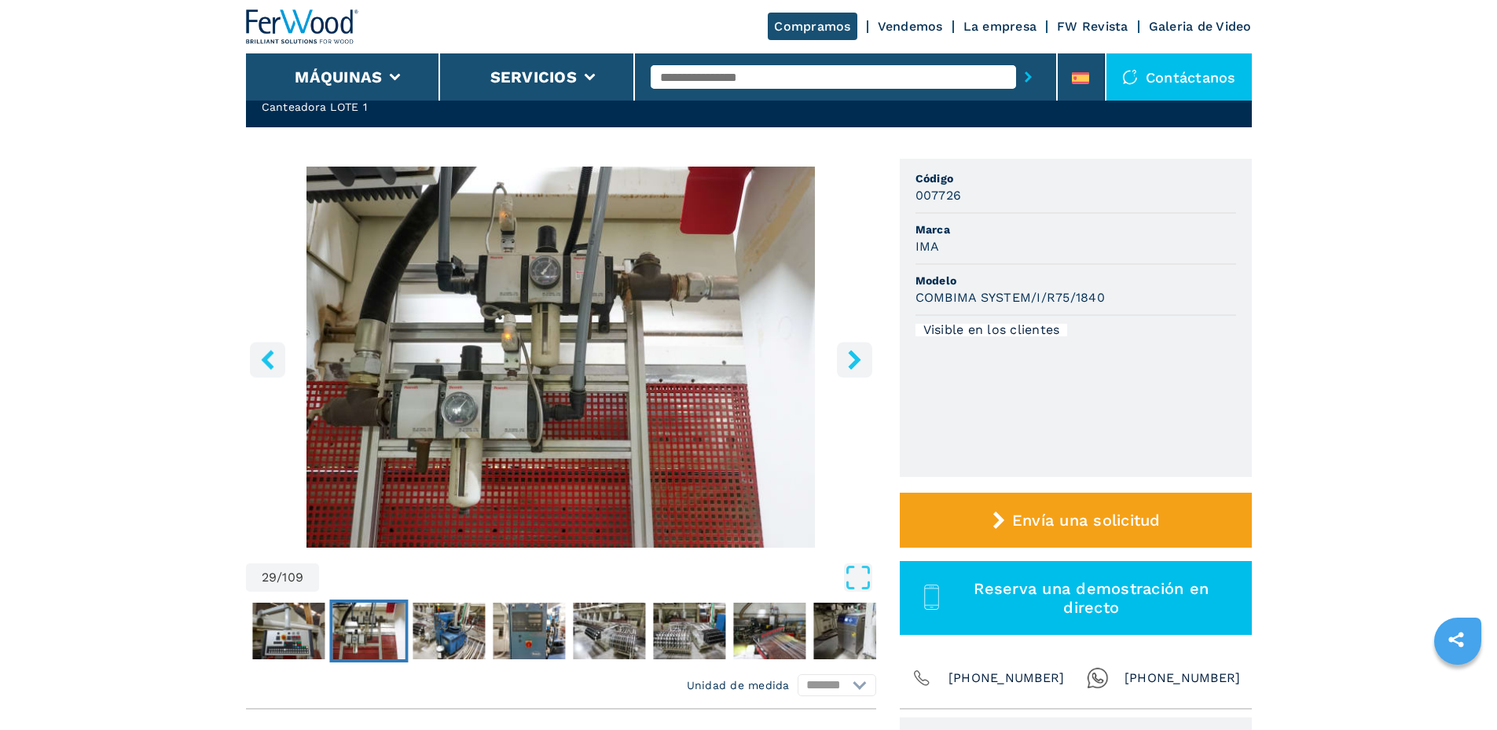
click at [859, 350] on icon "right-button" at bounding box center [854, 360] width 20 height 20
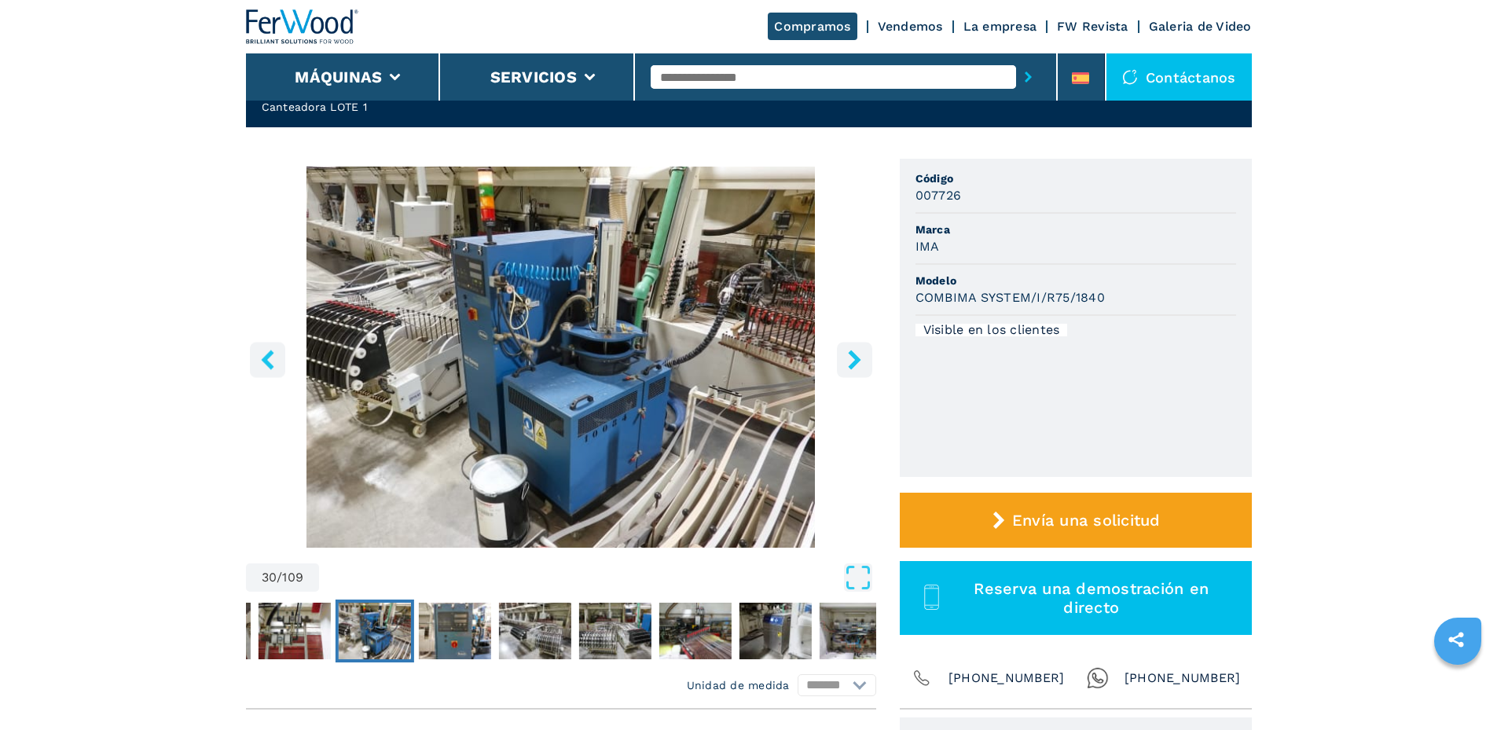
click at [859, 350] on icon "right-button" at bounding box center [854, 360] width 20 height 20
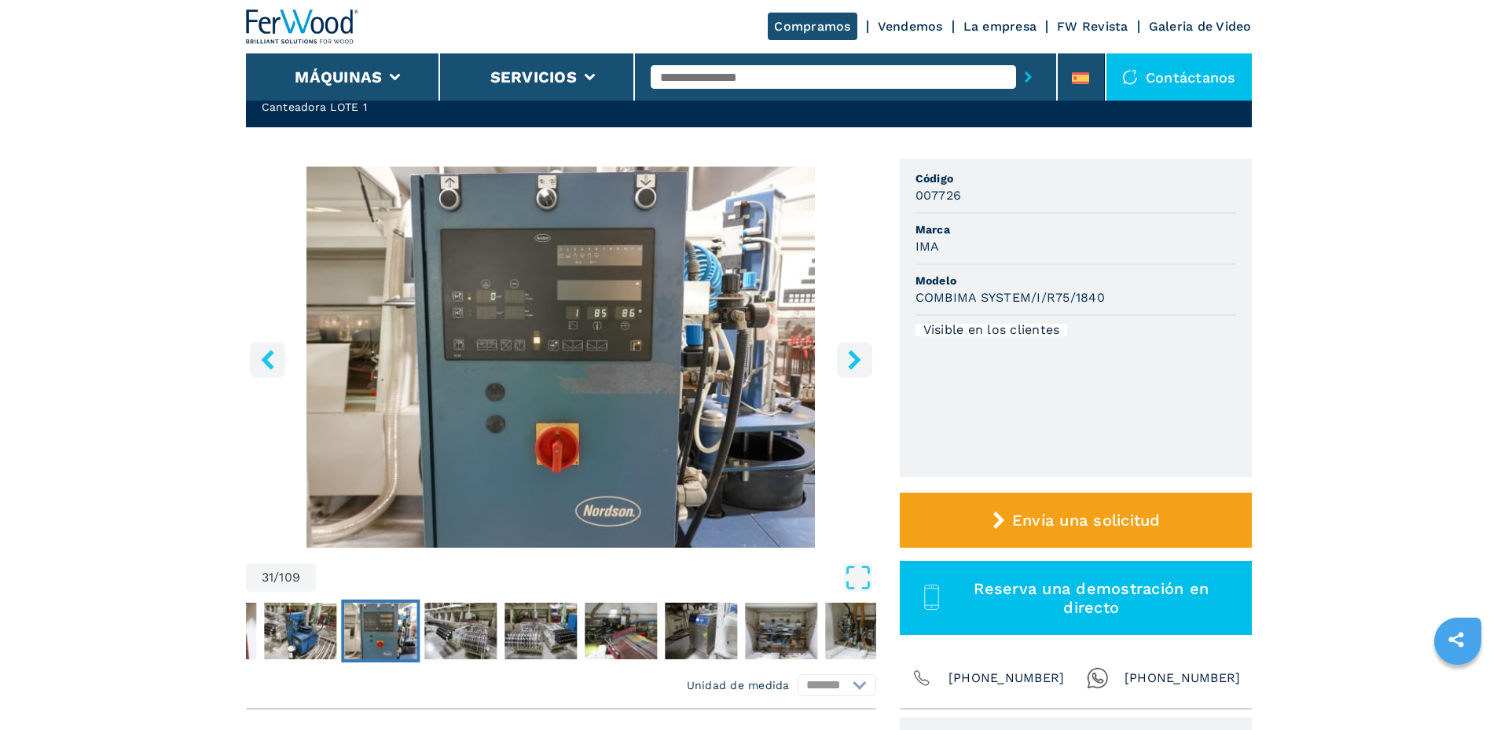
click at [859, 350] on icon "right-button" at bounding box center [854, 360] width 20 height 20
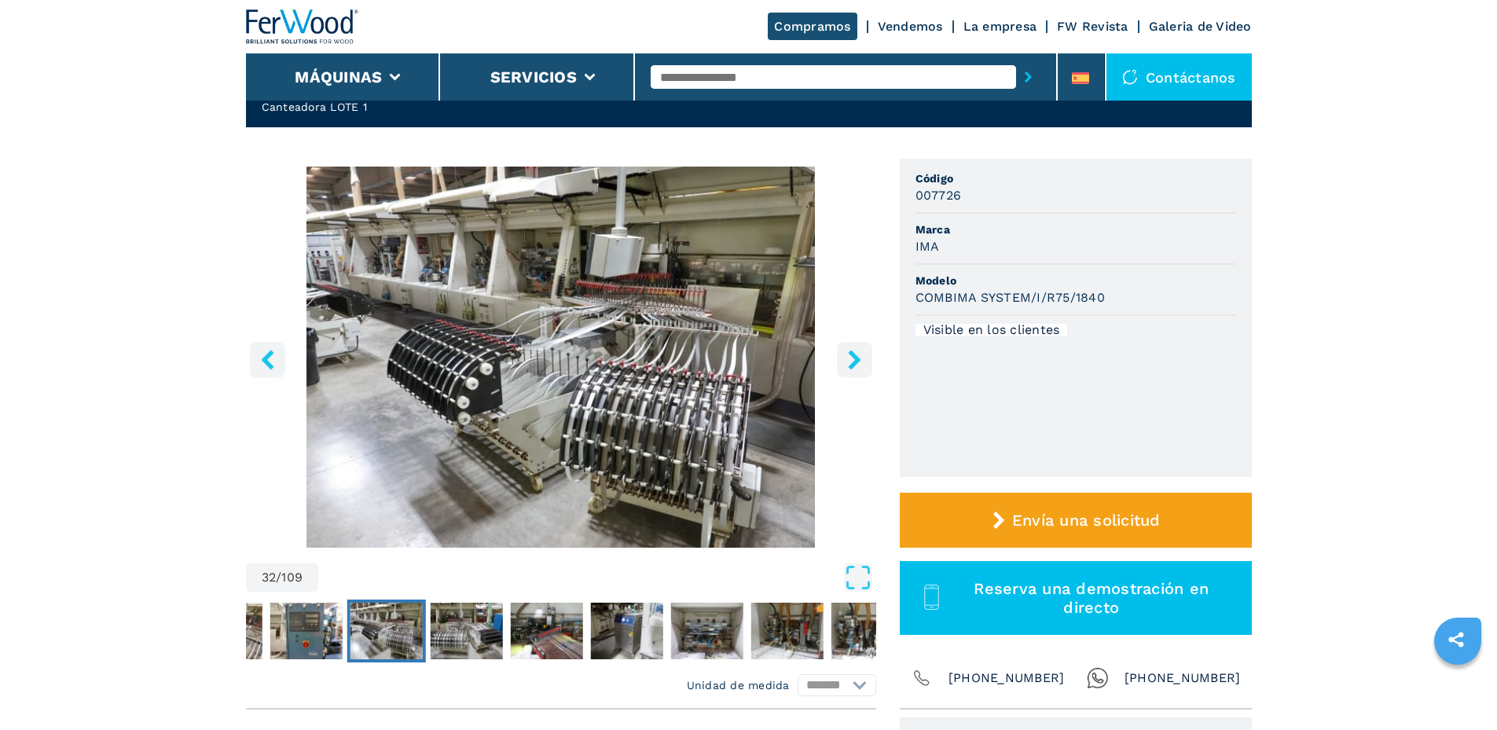
click at [859, 350] on icon "right-button" at bounding box center [854, 360] width 20 height 20
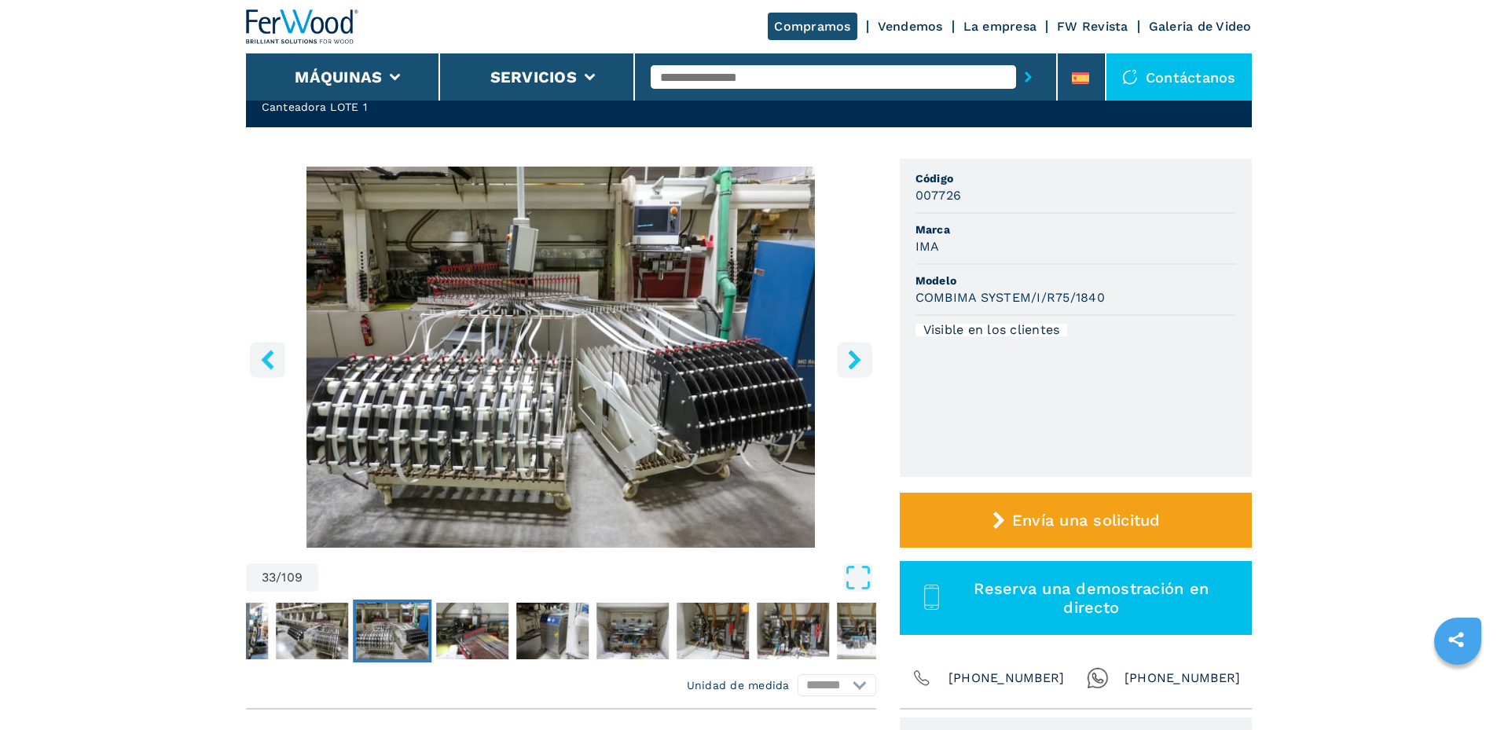
click at [859, 350] on icon "right-button" at bounding box center [854, 360] width 20 height 20
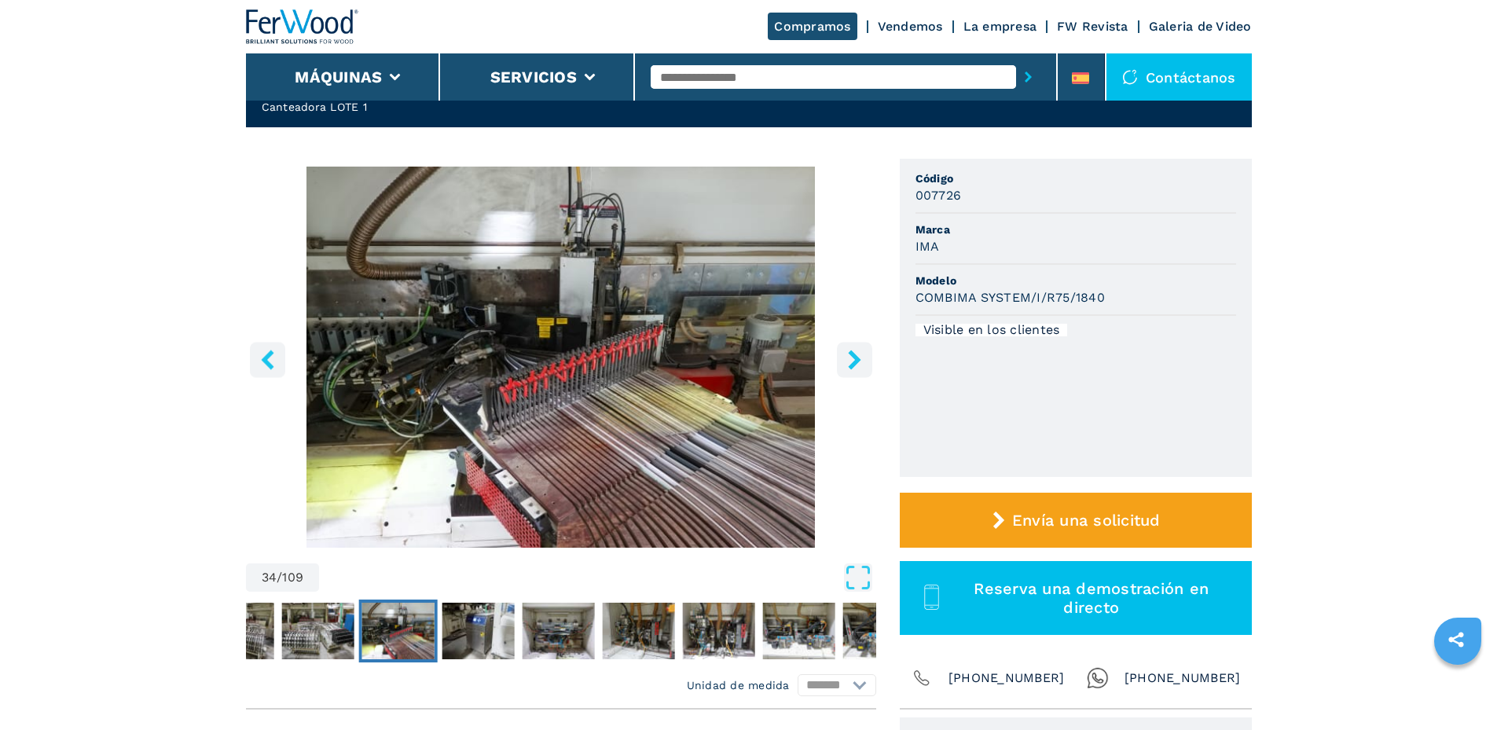
click at [859, 350] on icon "right-button" at bounding box center [854, 360] width 20 height 20
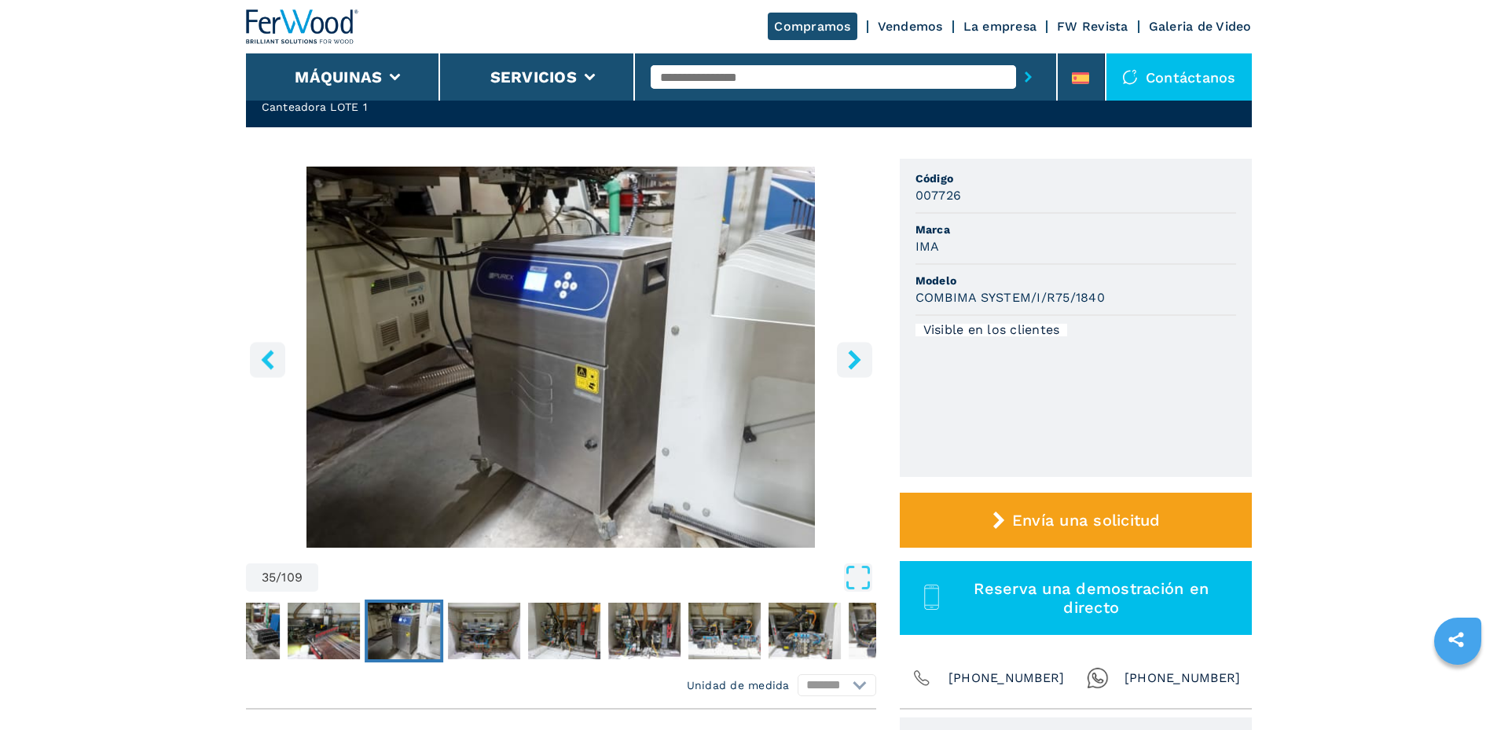
click at [859, 349] on button "right-button" at bounding box center [854, 359] width 35 height 35
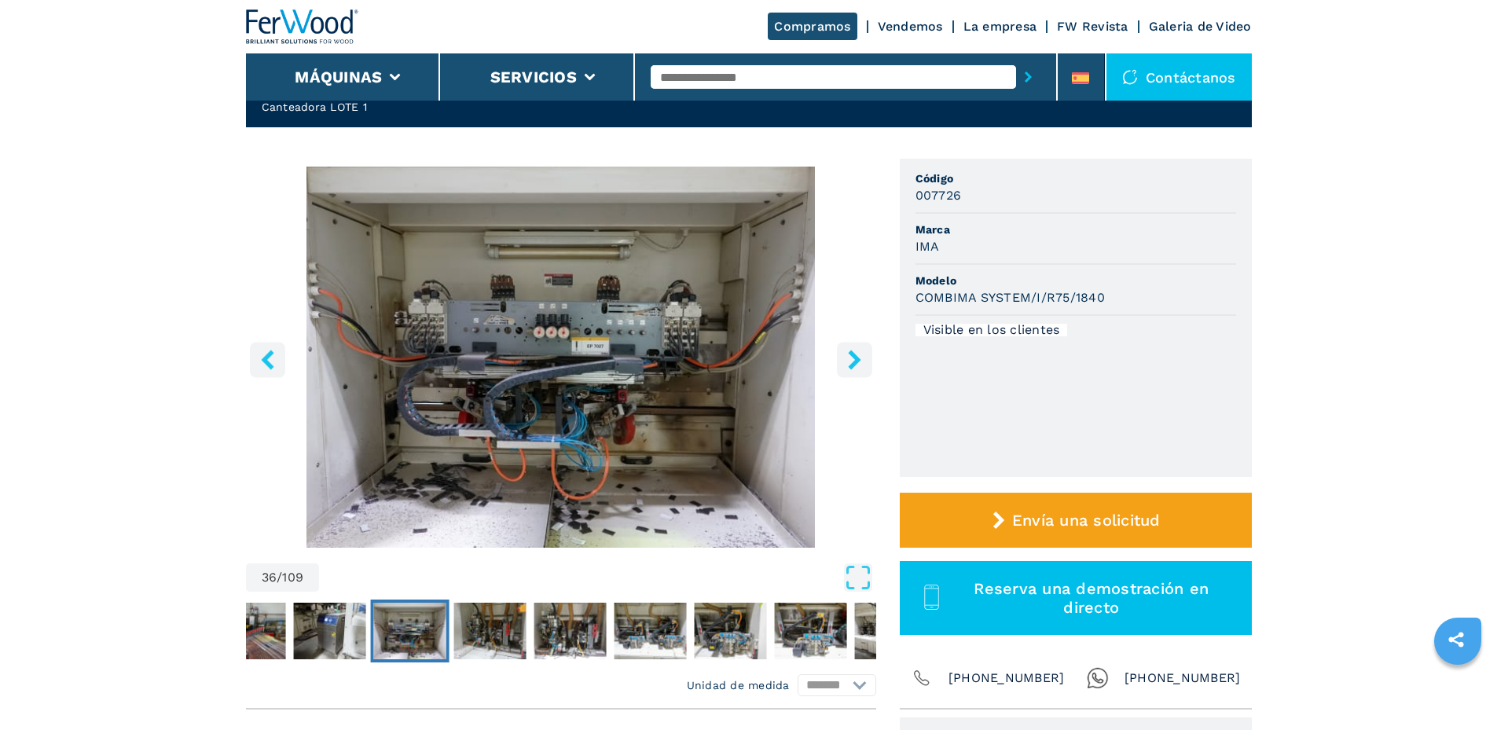
click at [859, 350] on icon "right-button" at bounding box center [854, 360] width 20 height 20
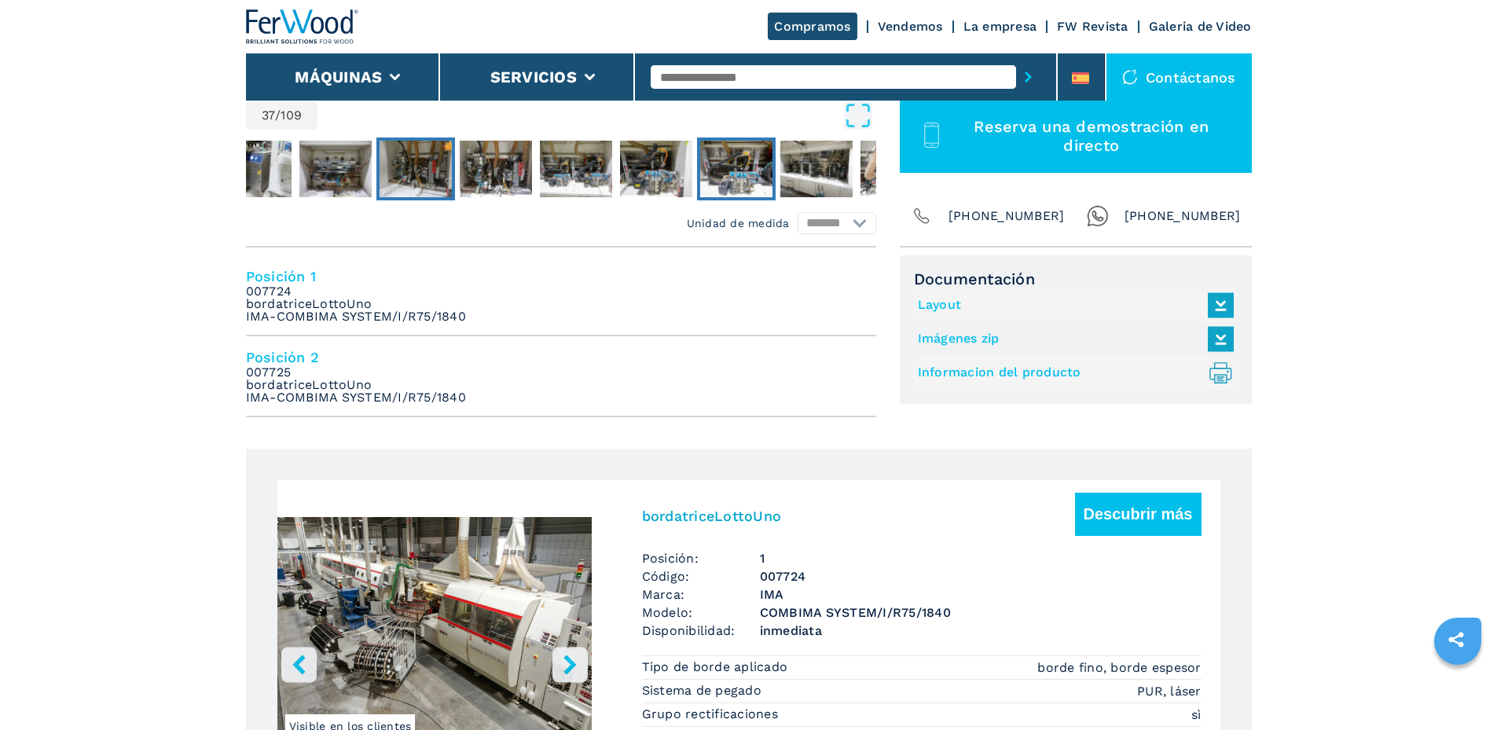
scroll to position [541, 0]
click at [1227, 339] on icon at bounding box center [1220, 337] width 34 height 33
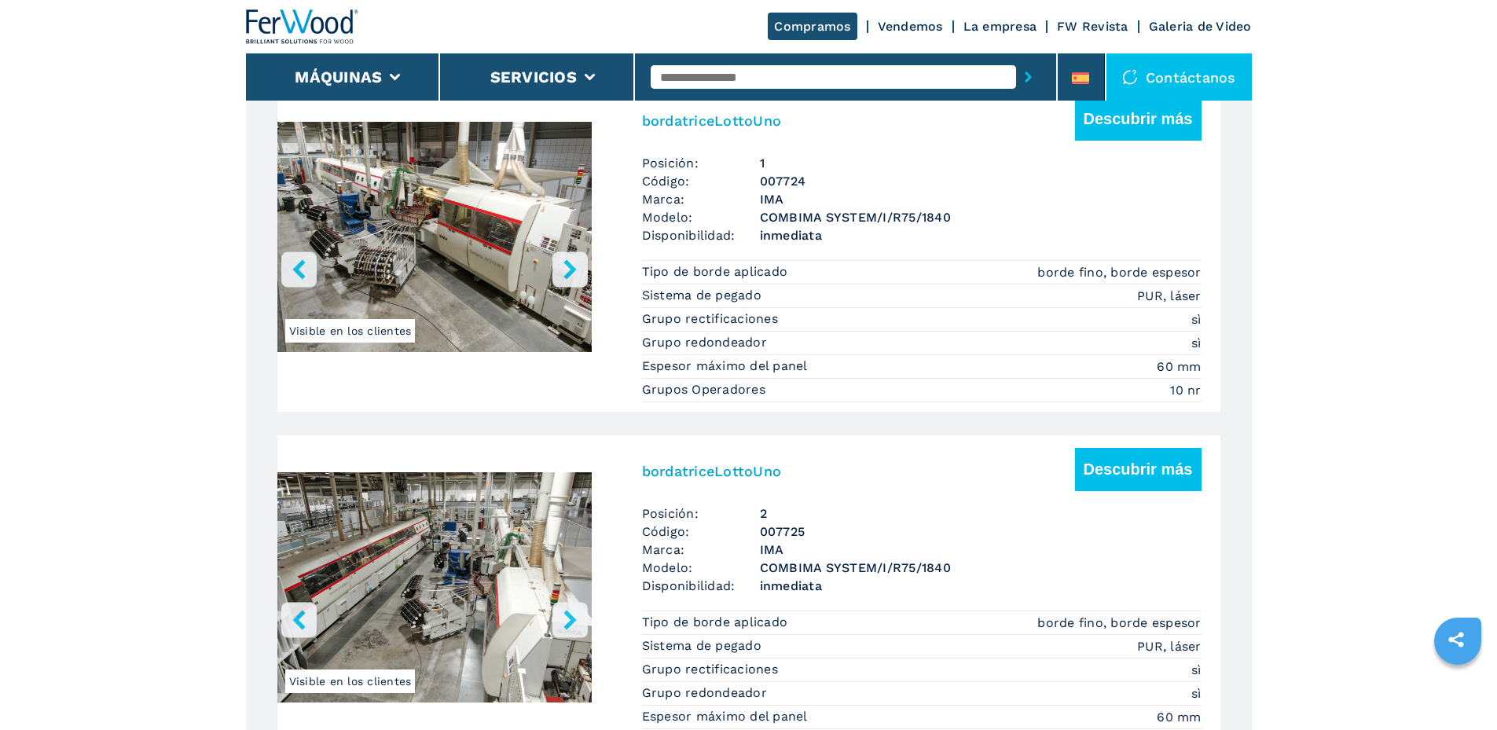
scroll to position [935, 0]
